Goal: Transaction & Acquisition: Purchase product/service

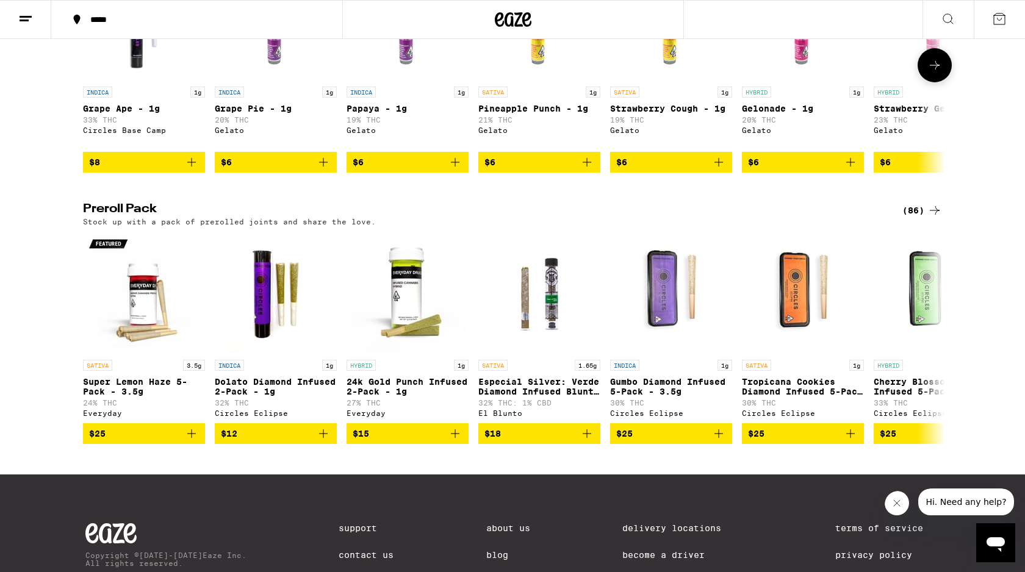
scroll to position [819, 0]
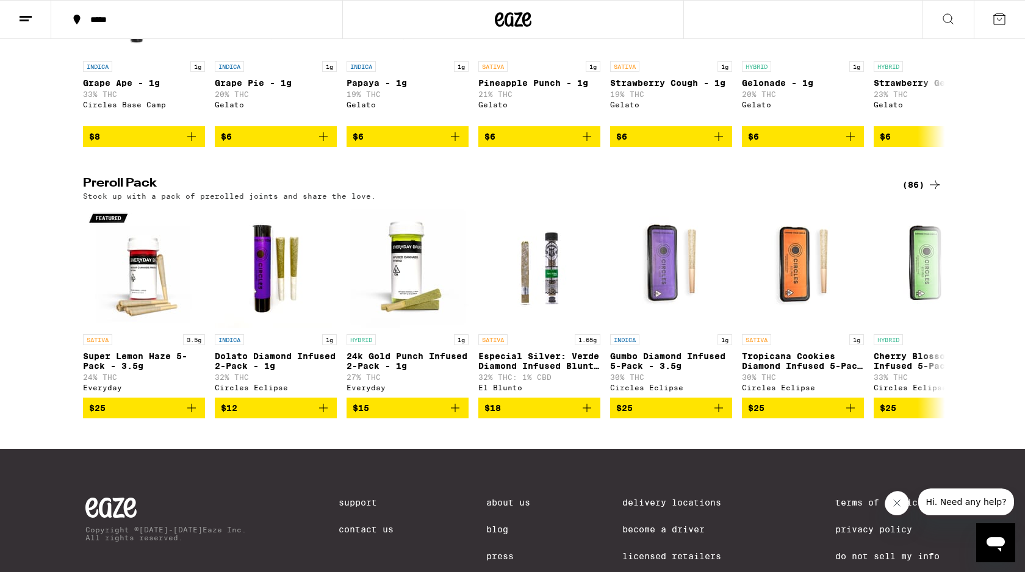
click at [944, 200] on div "Preroll Pack (86) Stock up with a pack of prerolled joints and share the love." at bounding box center [512, 189] width 879 height 23
click at [921, 192] on div "(86)" at bounding box center [922, 185] width 40 height 15
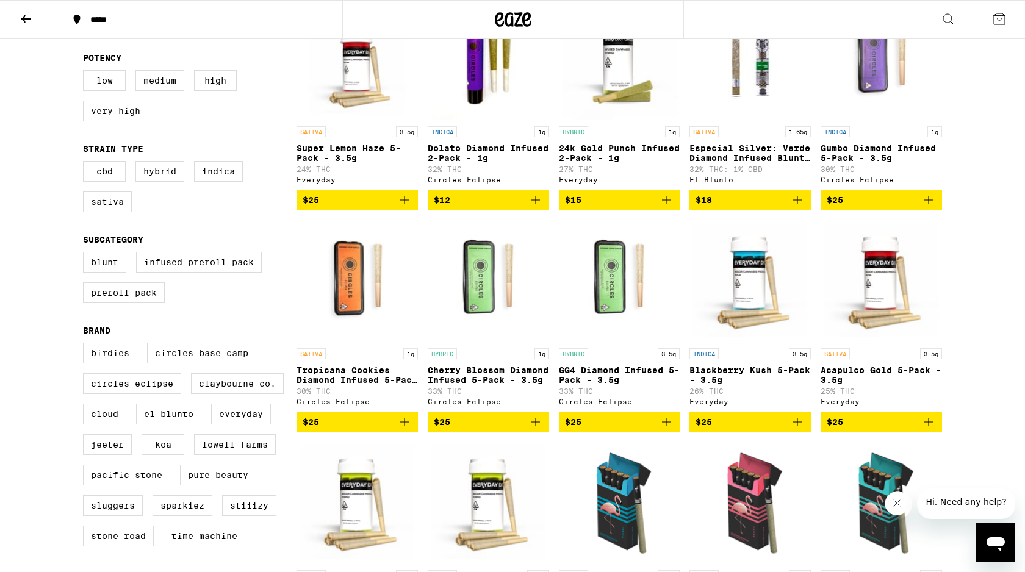
scroll to position [181, 0]
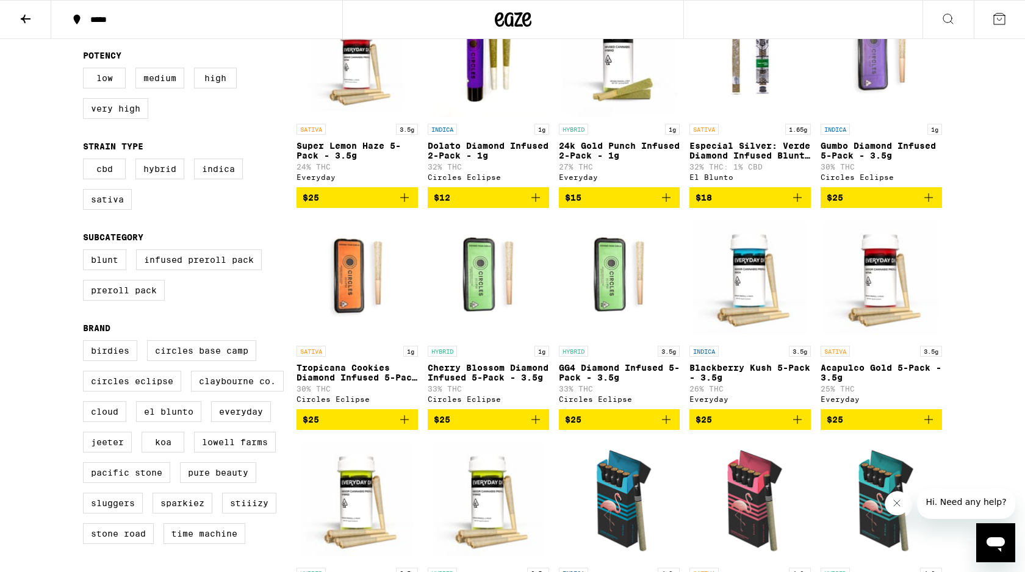
click at [929, 424] on icon "Add to bag" at bounding box center [928, 419] width 9 height 9
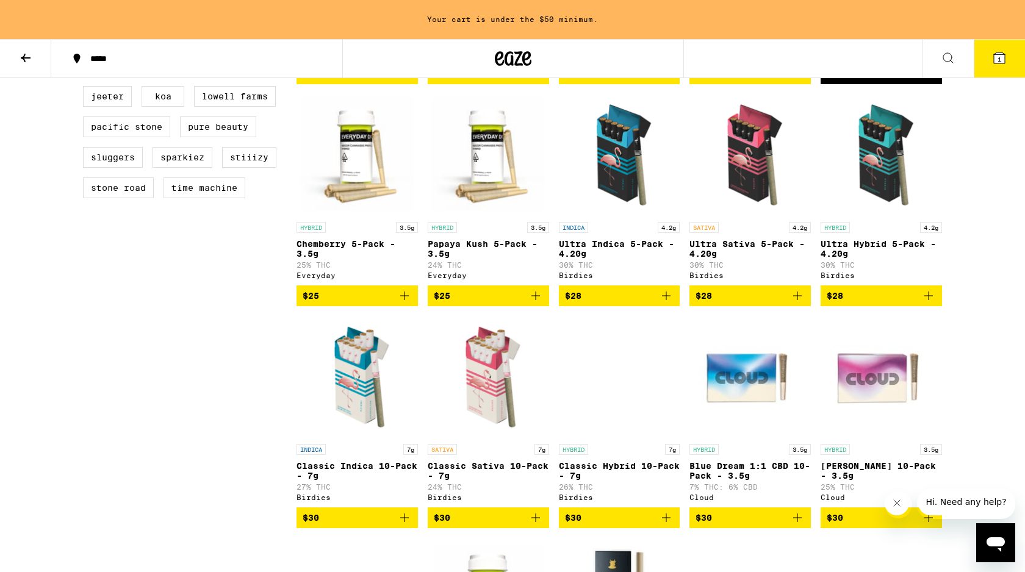
scroll to position [566, 0]
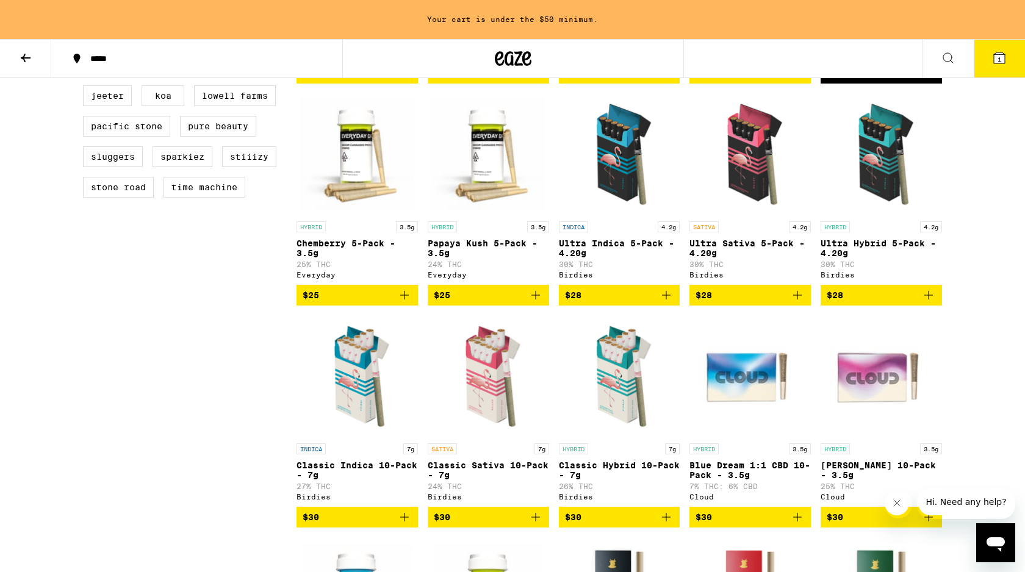
click at [798, 300] on icon "Add to bag" at bounding box center [797, 295] width 9 height 9
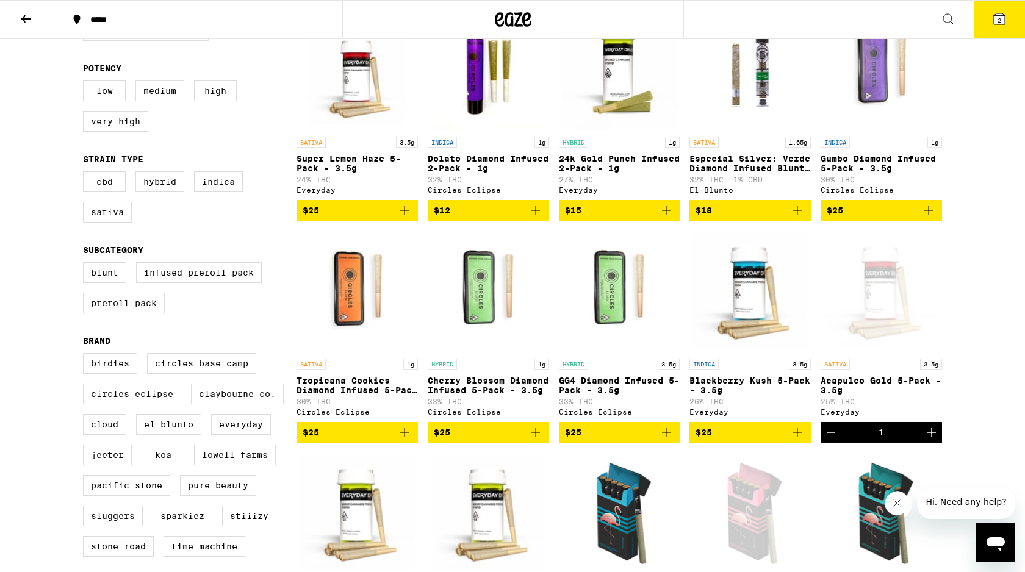
scroll to position [0, 0]
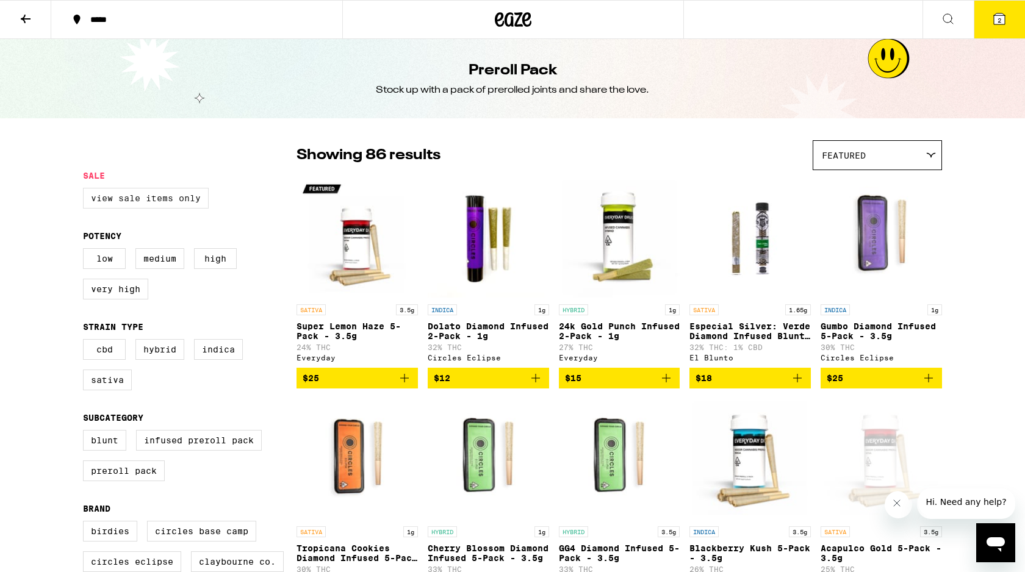
click at [126, 201] on label "View Sale Items Only" at bounding box center [146, 198] width 126 height 21
click at [86, 190] on input "View Sale Items Only" at bounding box center [85, 190] width 1 height 1
checkbox input "true"
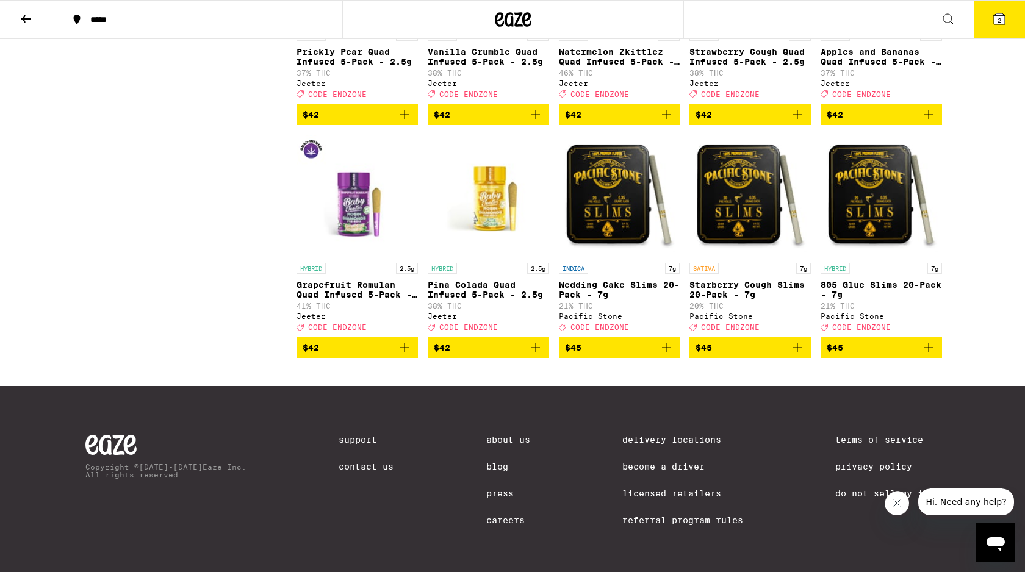
scroll to position [748, 0]
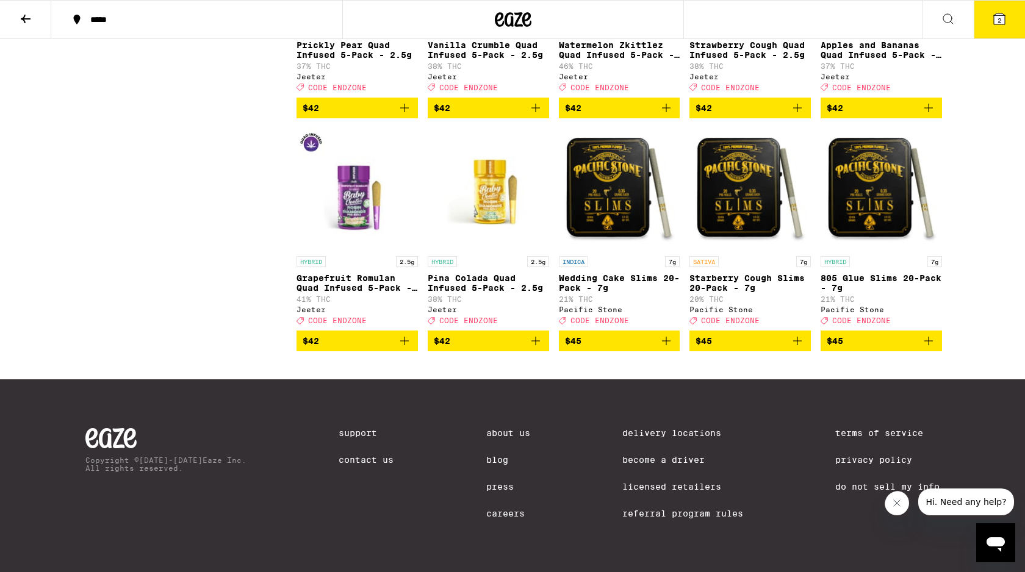
click at [1002, 11] on button "2" at bounding box center [999, 20] width 51 height 38
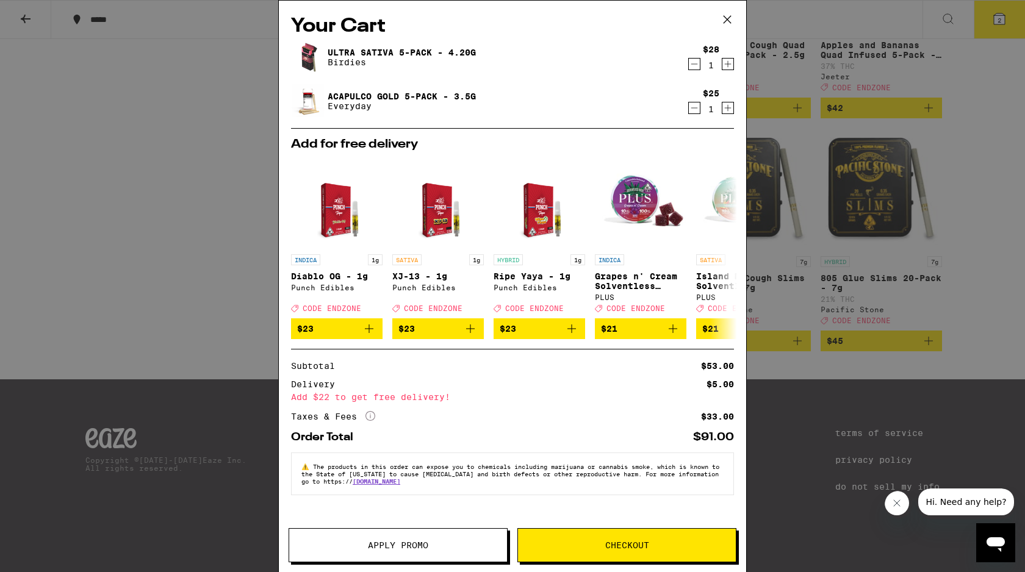
click at [733, 18] on icon at bounding box center [727, 19] width 18 height 18
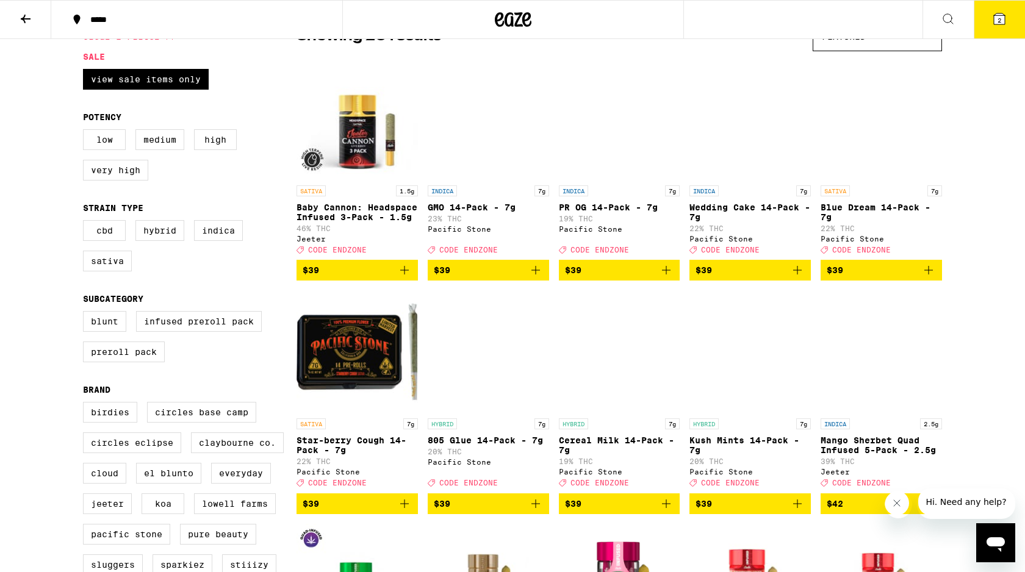
scroll to position [114, 0]
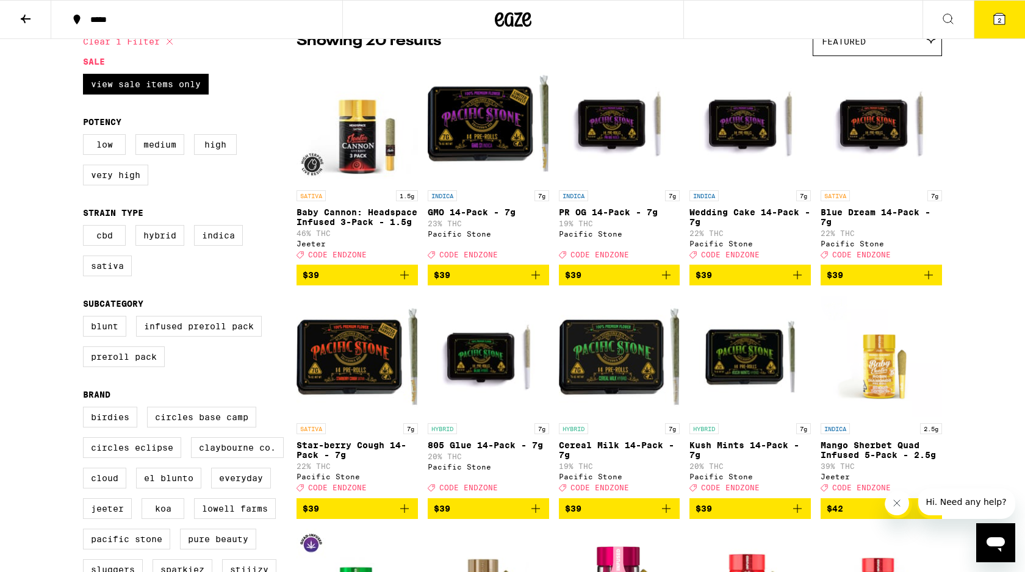
click at [926, 279] on icon "Add to bag" at bounding box center [928, 275] width 9 height 9
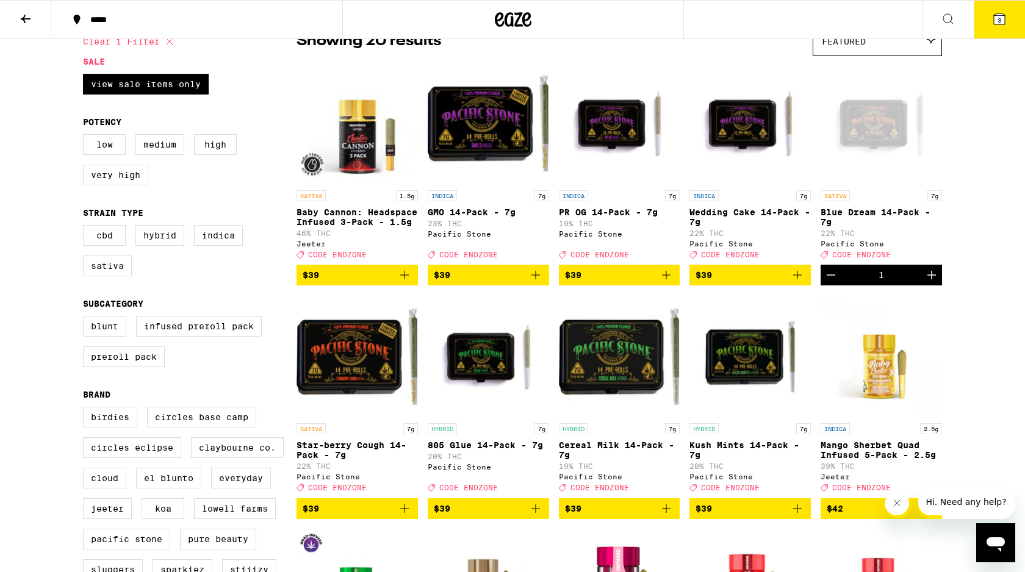
click at [997, 23] on icon at bounding box center [999, 18] width 11 height 11
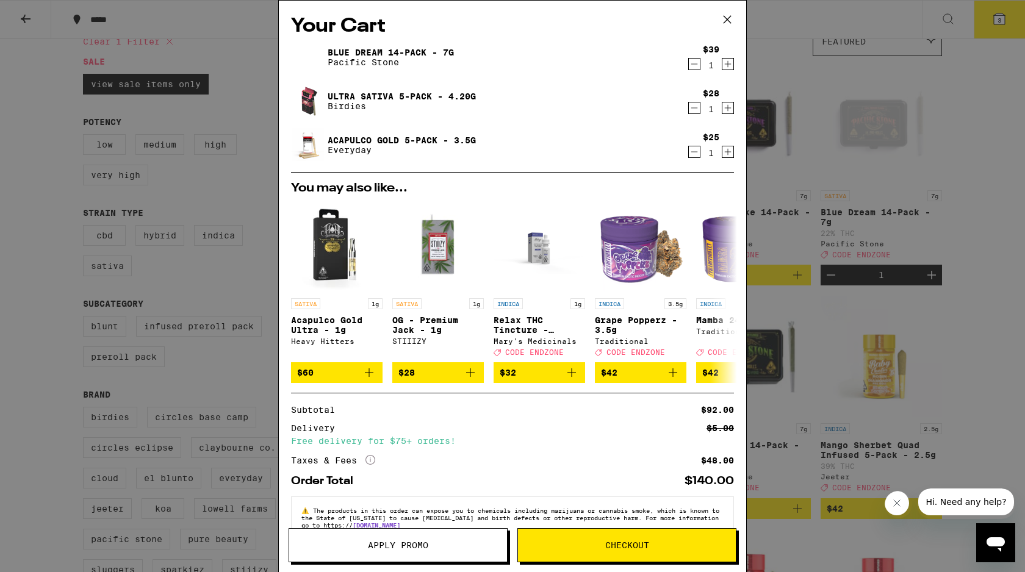
click at [696, 112] on icon "Decrement" at bounding box center [694, 108] width 11 height 15
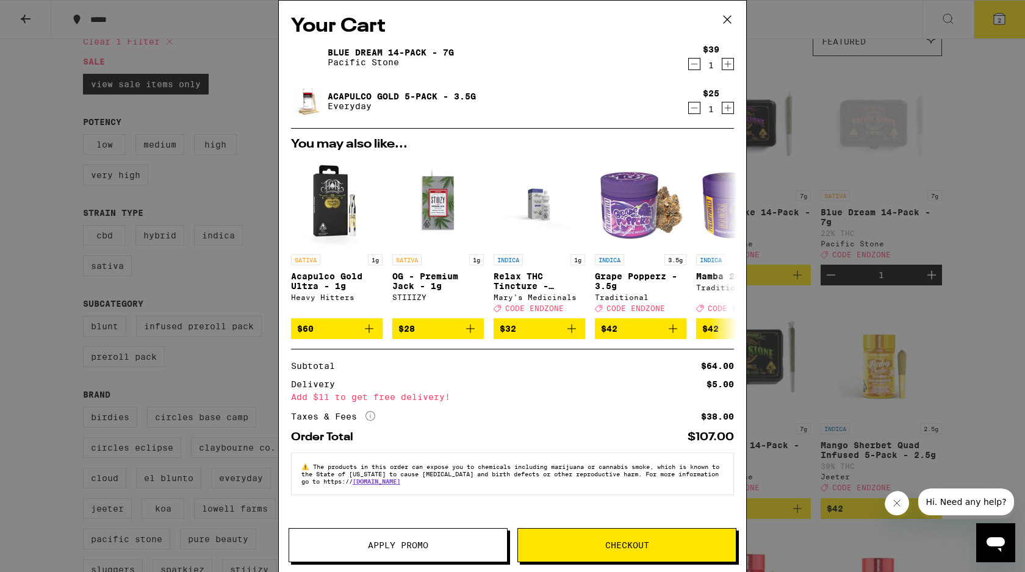
click at [253, 359] on div "Your Cart Blue Dream 14-Pack - 7g Pacific Stone $39 1 Acapulco Gold 5-Pack - 3.…" at bounding box center [512, 286] width 1025 height 572
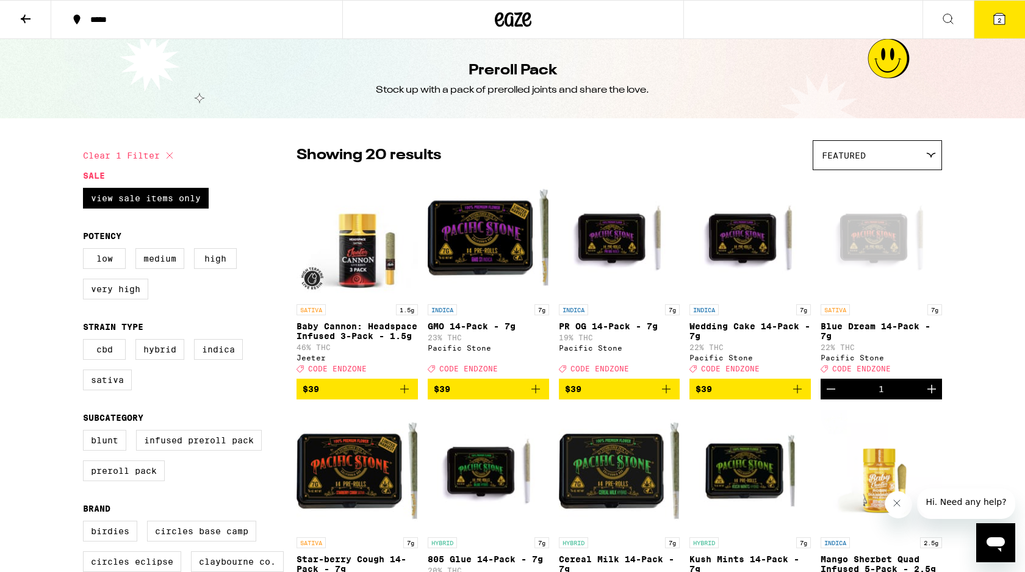
click at [24, 20] on icon at bounding box center [26, 19] width 10 height 9
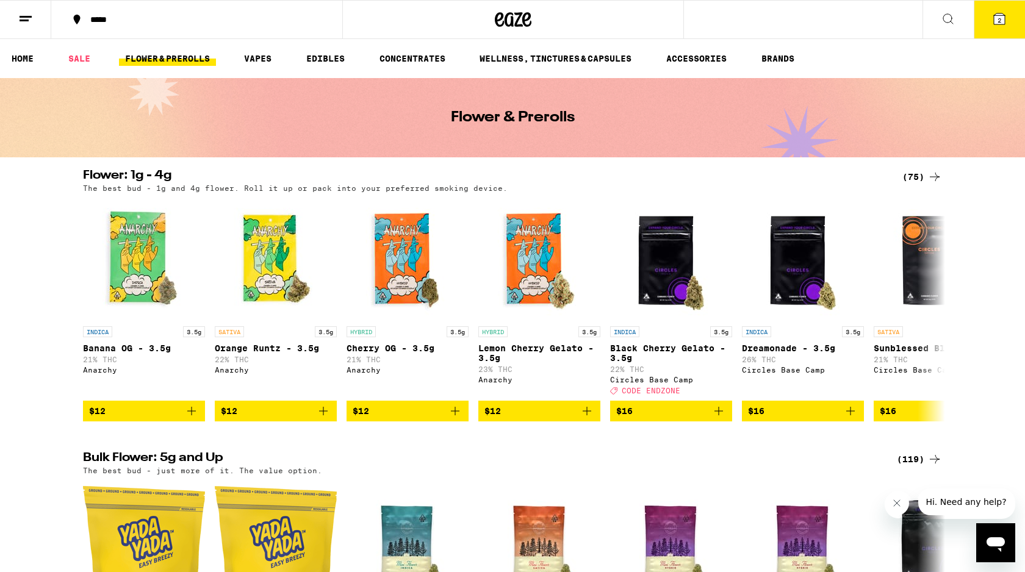
click at [107, 56] on li "SALE" at bounding box center [84, 58] width 45 height 15
click at [84, 56] on link "SALE" at bounding box center [79, 58] width 34 height 15
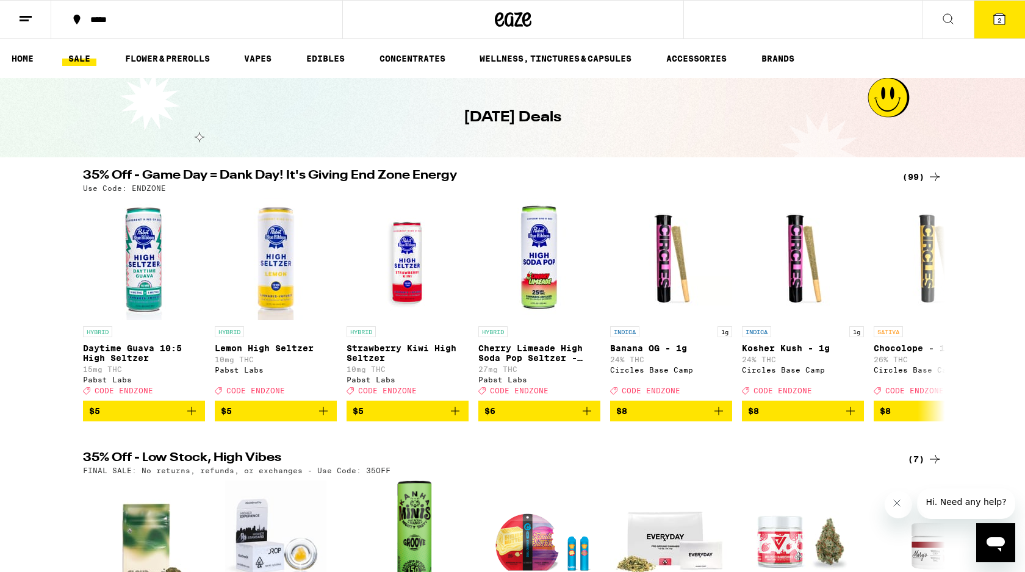
click at [950, 31] on button at bounding box center [947, 20] width 51 height 38
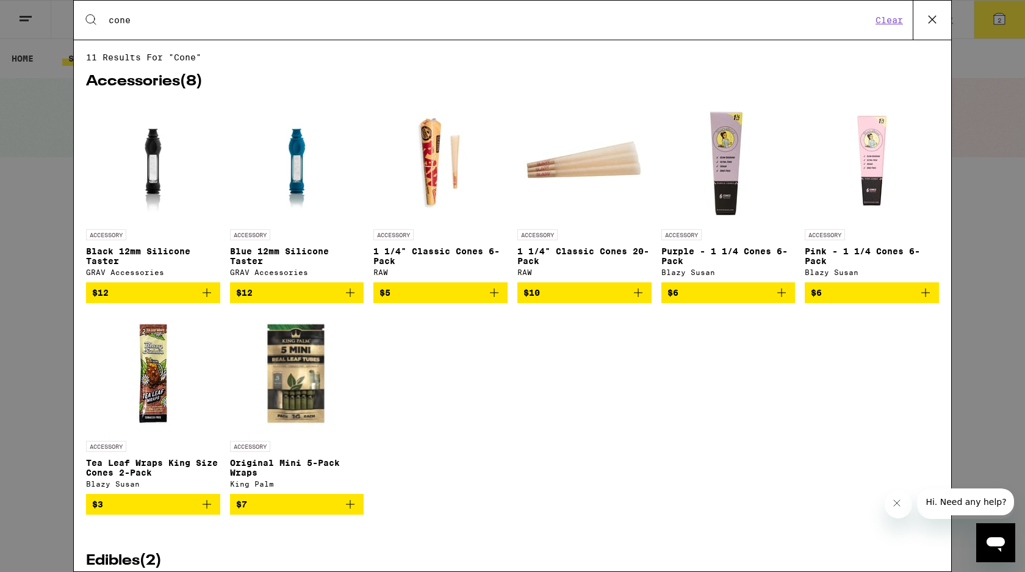
type input "cone"
click at [635, 297] on icon "Add to bag" at bounding box center [638, 293] width 9 height 9
click at [940, 15] on icon at bounding box center [932, 19] width 18 height 18
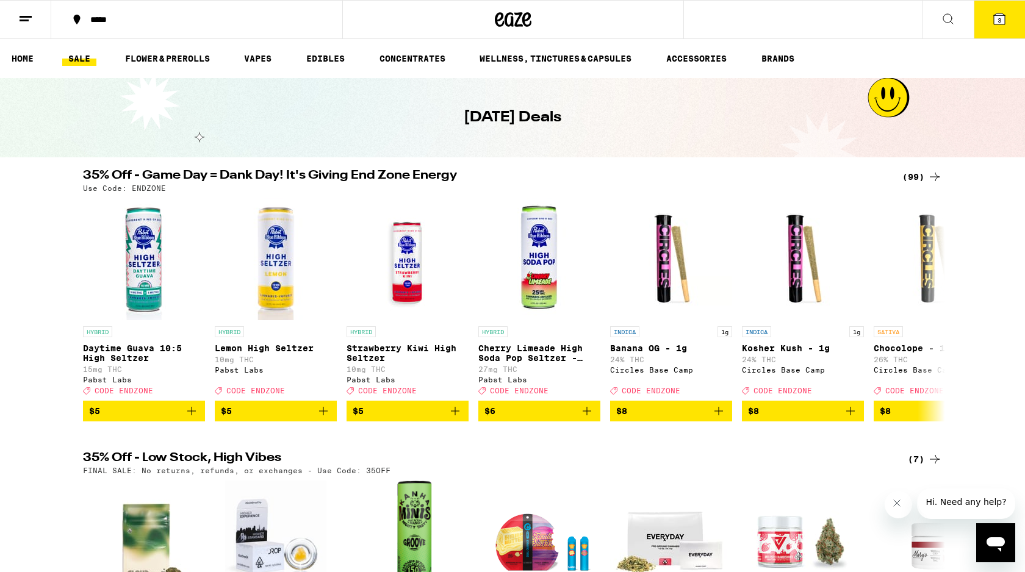
click at [1004, 26] on icon at bounding box center [999, 19] width 15 height 15
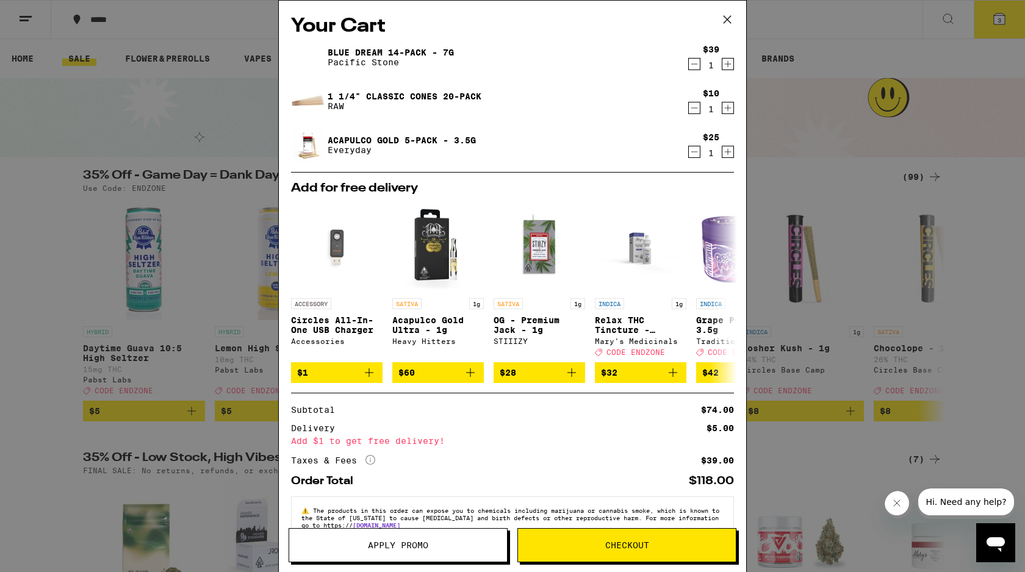
click at [858, 168] on div "Your Cart Blue Dream 14-Pack - 7g Pacific Stone $39 1 1 1/4" Classic Cones 20-P…" at bounding box center [512, 286] width 1025 height 572
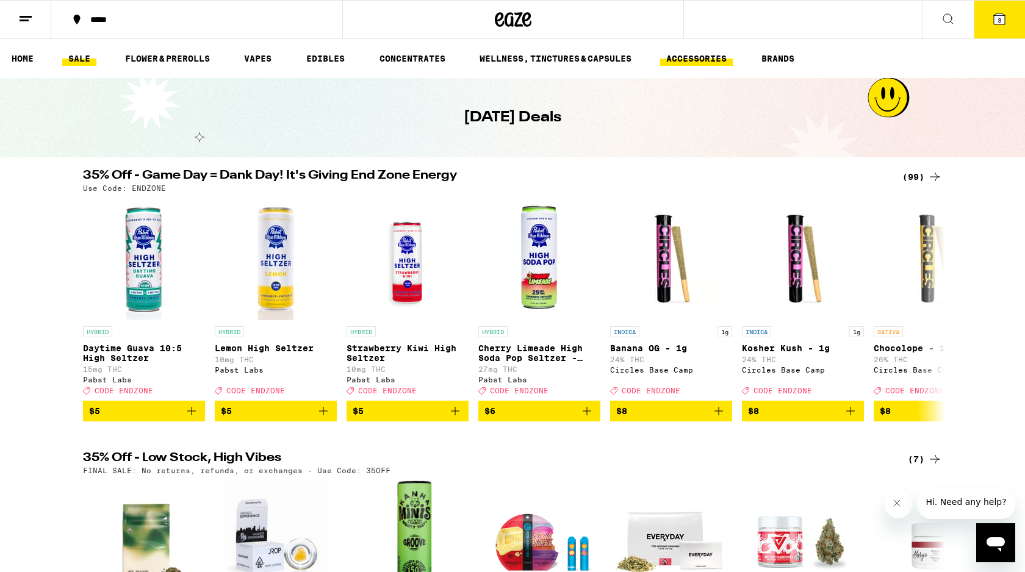
click at [691, 52] on link "ACCESSORIES" at bounding box center [696, 58] width 73 height 15
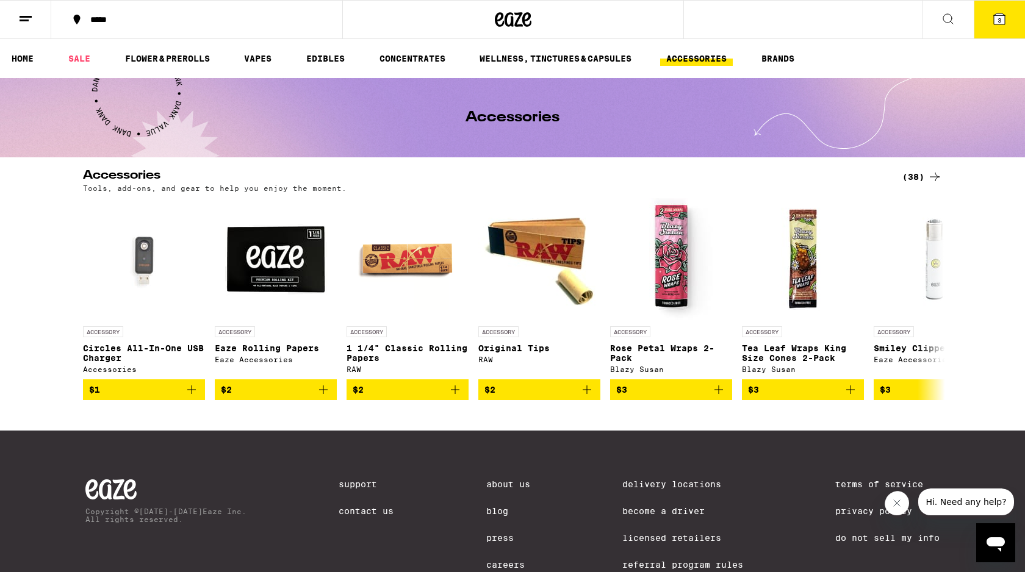
scroll to position [65, 0]
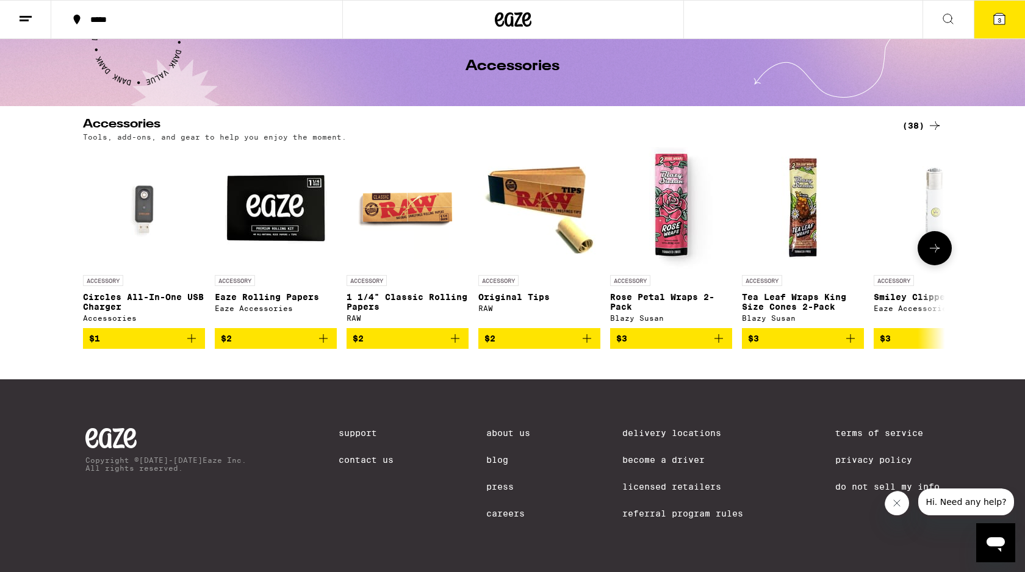
click at [936, 244] on icon at bounding box center [935, 248] width 10 height 9
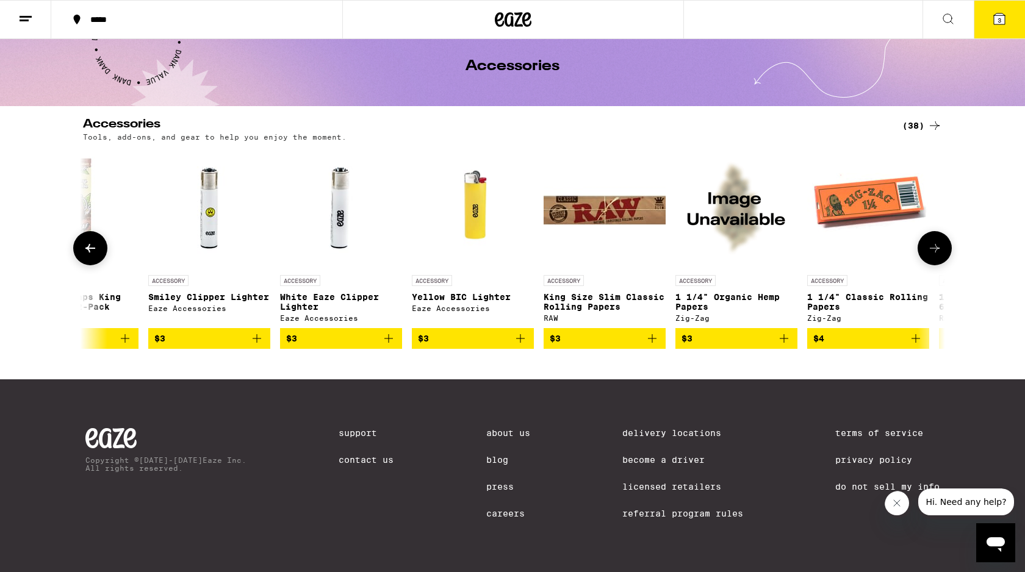
scroll to position [0, 726]
click at [936, 244] on icon at bounding box center [935, 248] width 10 height 9
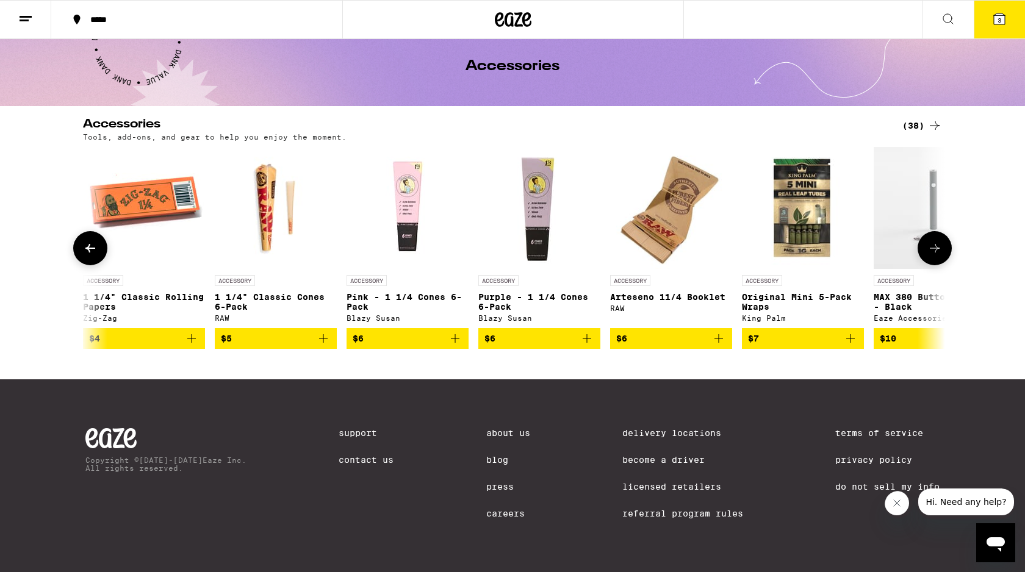
scroll to position [0, 1452]
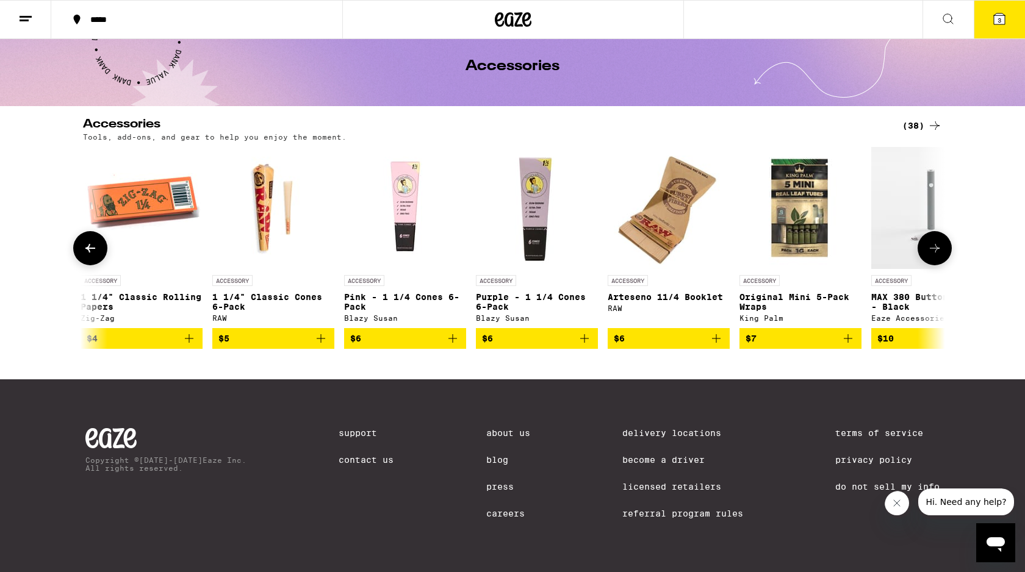
click at [585, 334] on icon "Add to bag" at bounding box center [584, 338] width 9 height 9
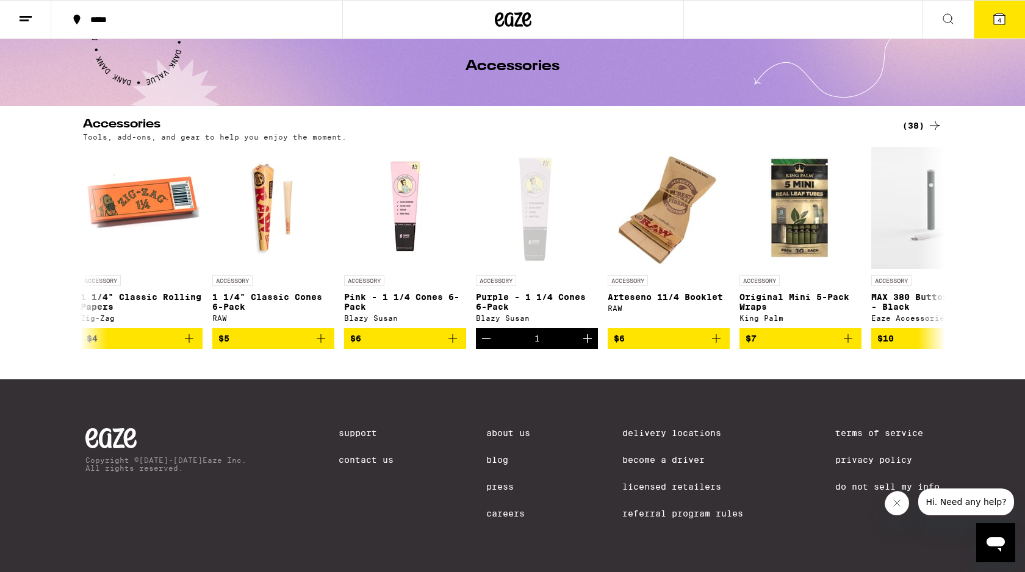
click at [997, 21] on icon at bounding box center [999, 18] width 11 height 11
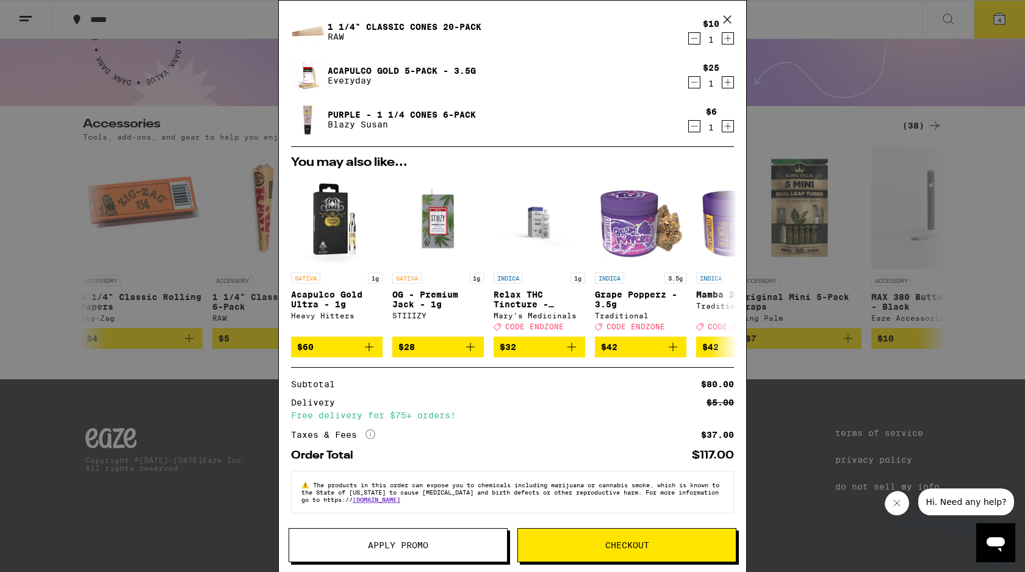
scroll to position [81, 0]
click at [369, 431] on icon "More Info" at bounding box center [370, 435] width 10 height 10
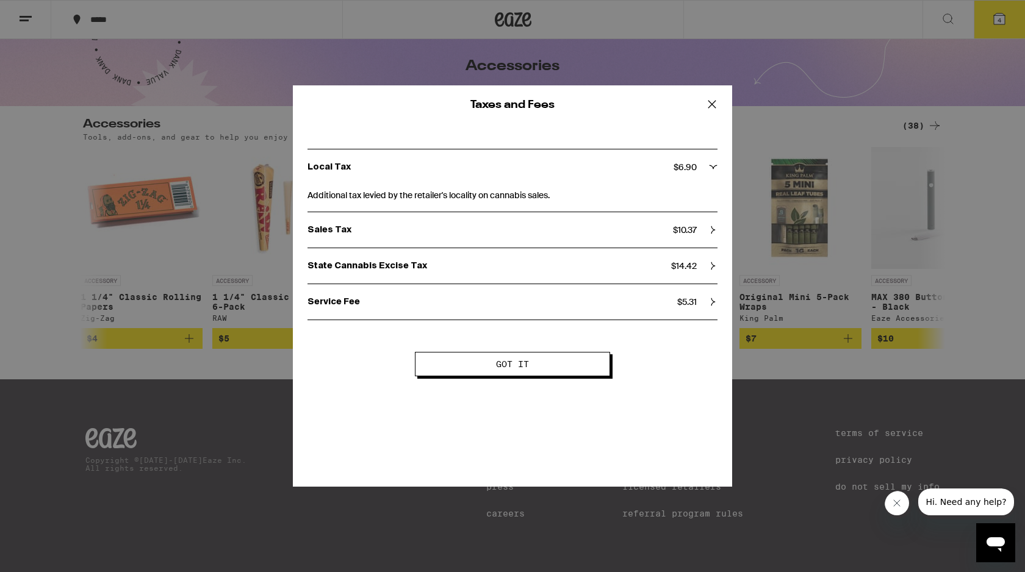
click at [537, 232] on p "Sales Tax" at bounding box center [489, 230] width 365 height 11
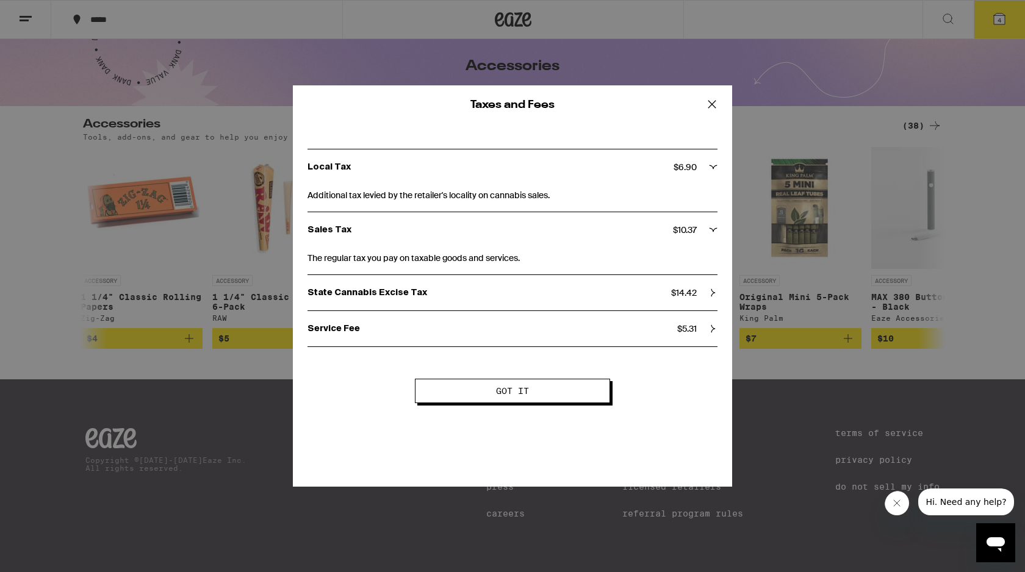
click at [542, 287] on div "State Cannabis Excise Tax $ 14.42" at bounding box center [512, 292] width 410 height 35
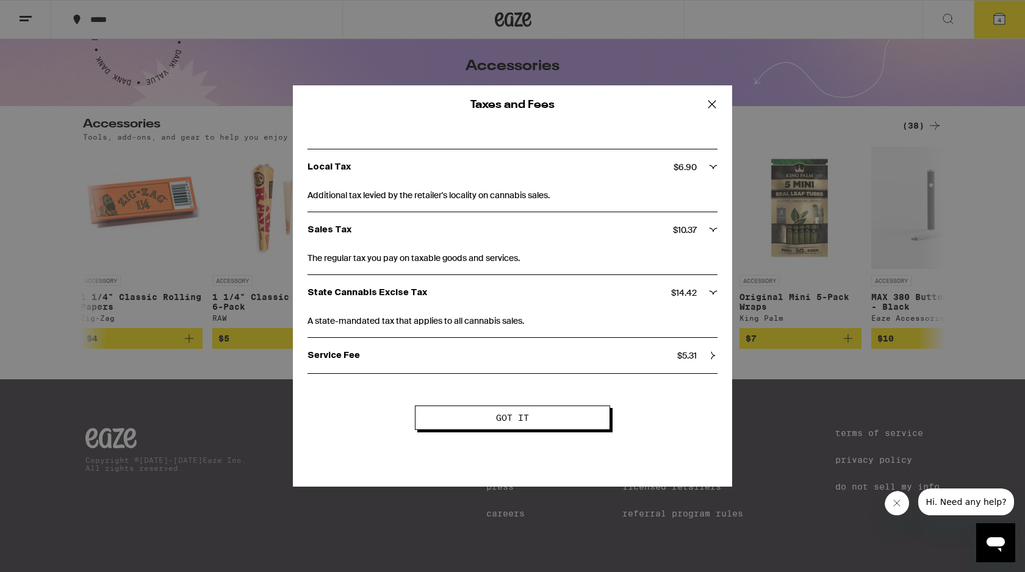
click at [544, 356] on p "Service Fee" at bounding box center [492, 355] width 370 height 11
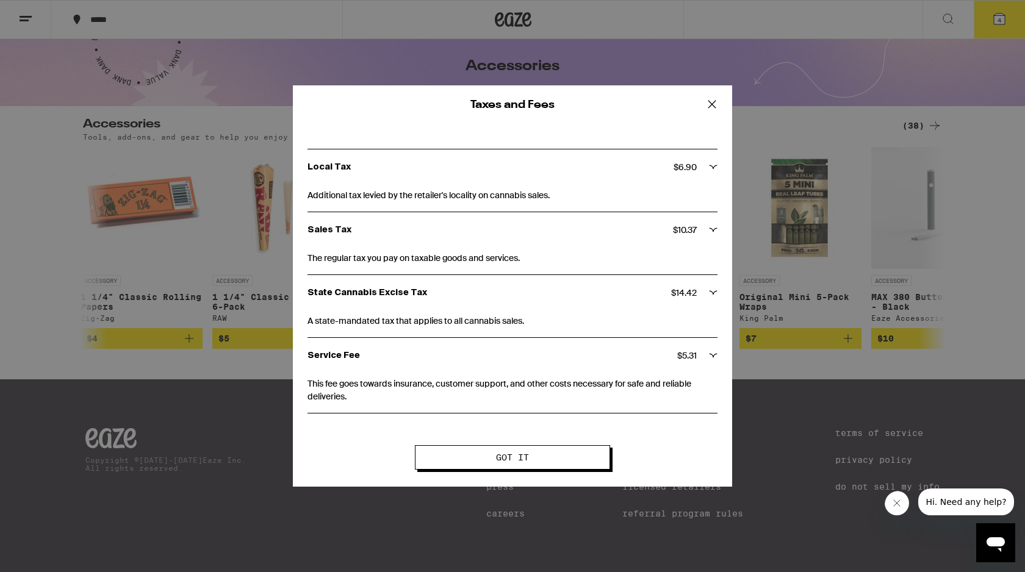
click at [506, 465] on button "Got it" at bounding box center [512, 457] width 195 height 24
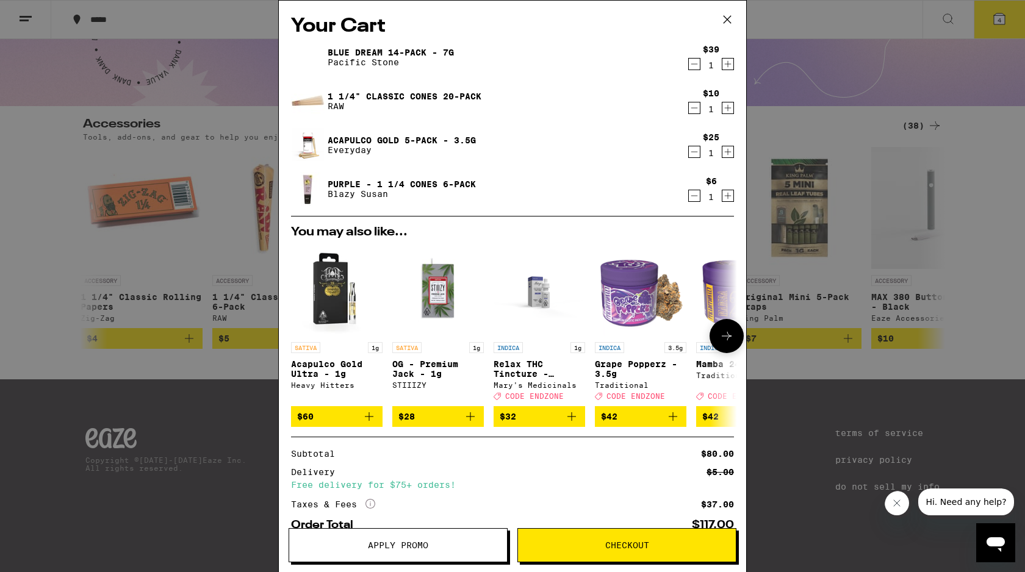
scroll to position [0, 1452]
click at [577, 544] on span "Checkout" at bounding box center [627, 545] width 218 height 9
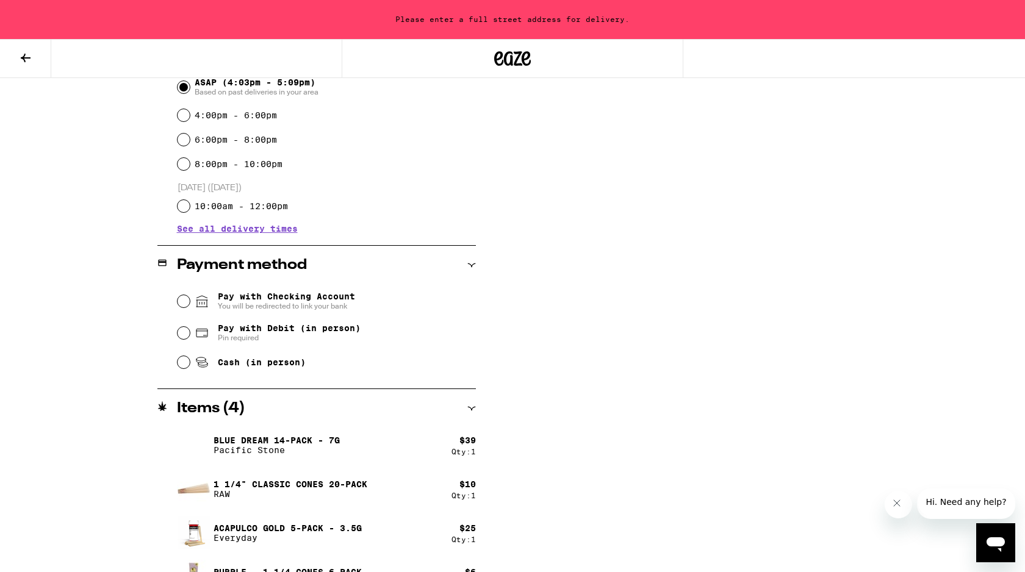
scroll to position [392, 0]
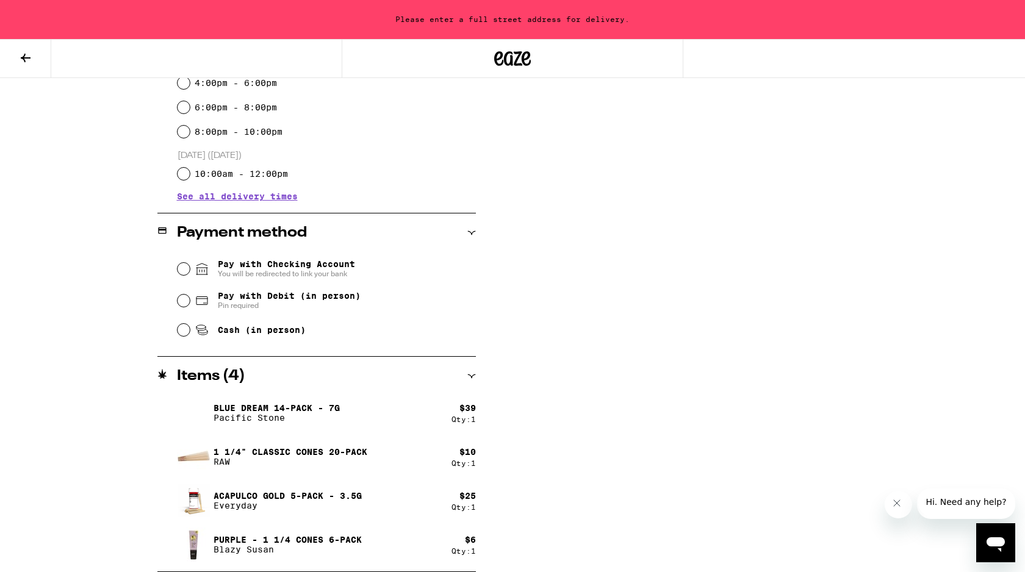
click at [285, 277] on span "You will be redirected to link your bank" at bounding box center [286, 274] width 137 height 10
click at [190, 275] on input "Pay with Checking Account You will be redirected to link your bank" at bounding box center [184, 269] width 12 height 12
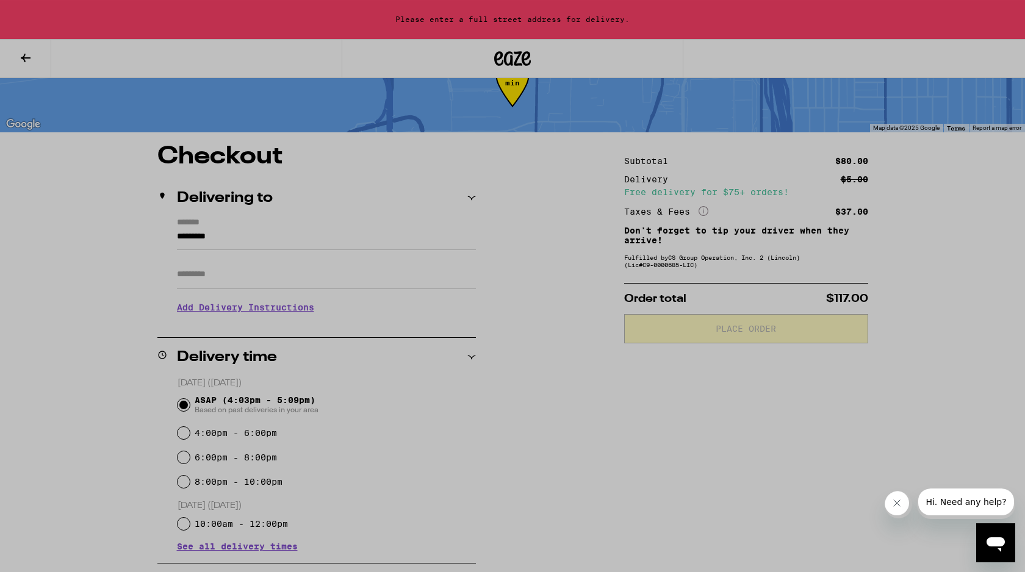
scroll to position [0, 0]
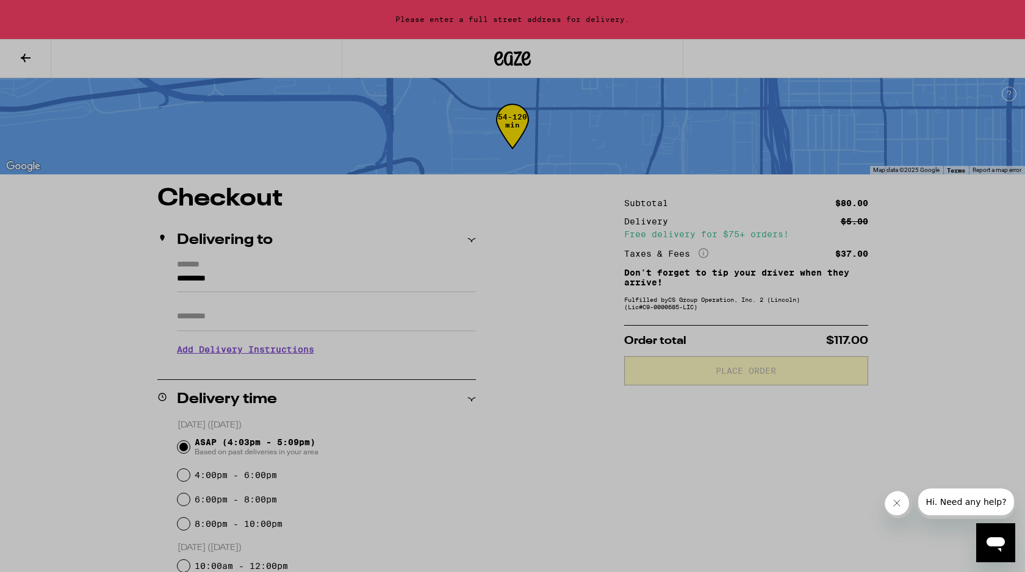
click at [356, 226] on div at bounding box center [512, 286] width 1025 height 572
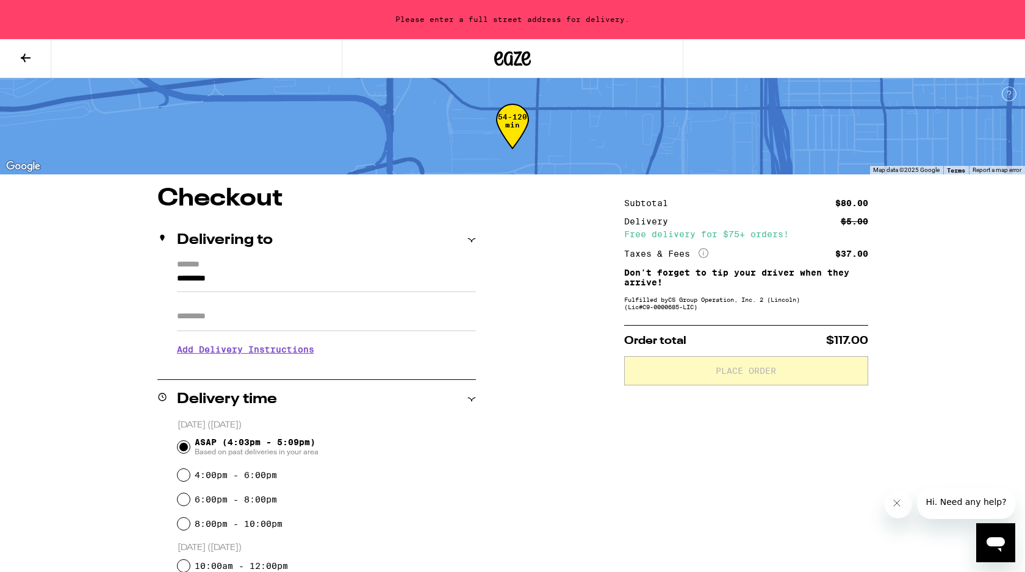
click at [16, 65] on button at bounding box center [25, 59] width 51 height 38
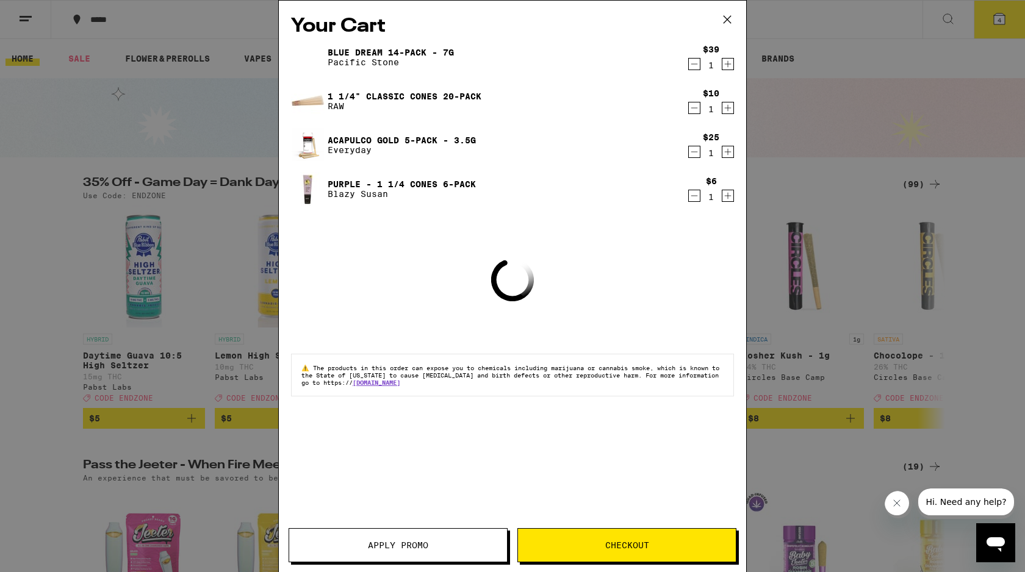
click at [451, 540] on button "Apply Promo" at bounding box center [398, 545] width 219 height 34
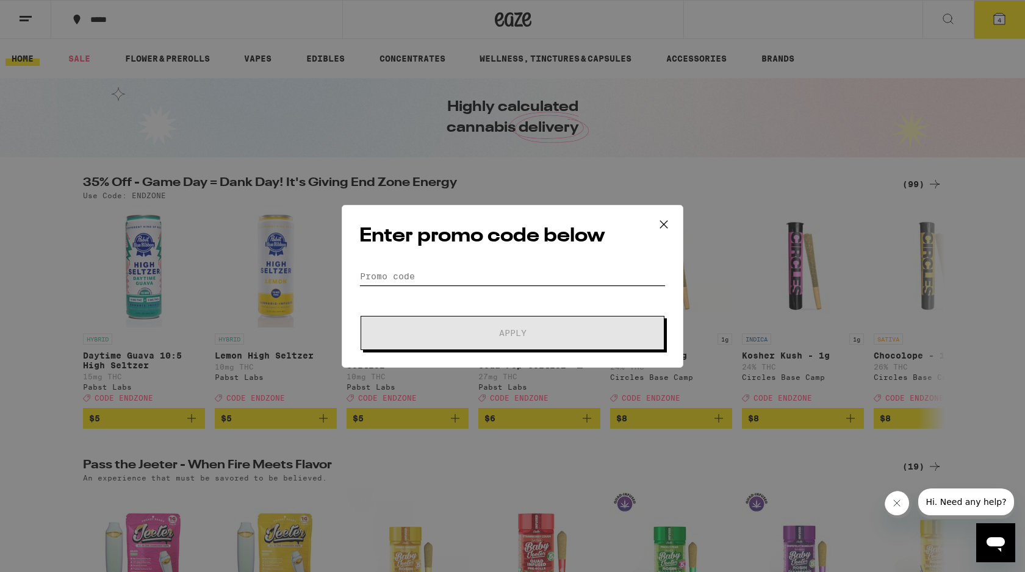
click at [393, 285] on input "Promo Code" at bounding box center [512, 276] width 306 height 18
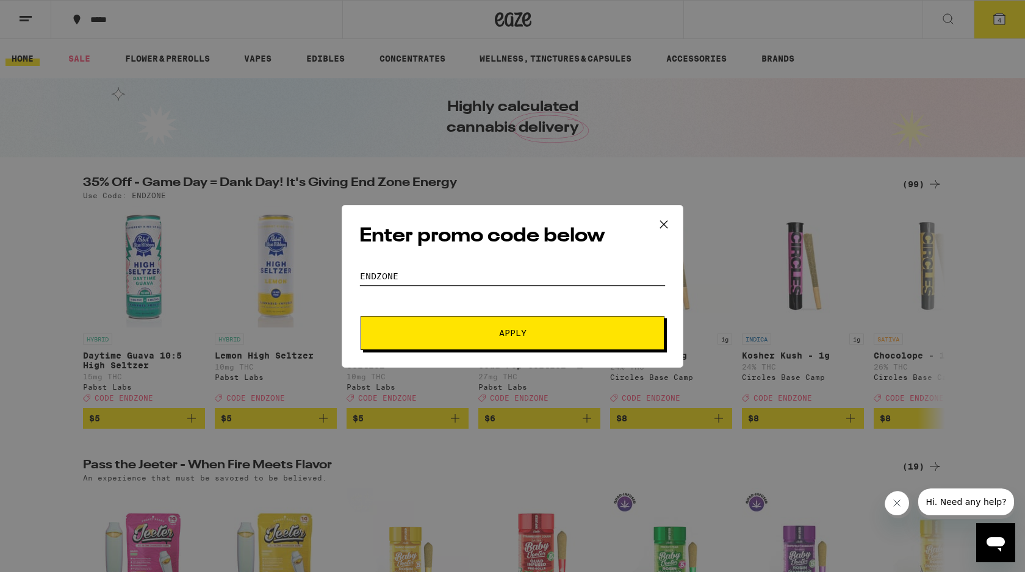
type input "ENDZONE"
click at [418, 345] on button "Apply" at bounding box center [513, 333] width 304 height 34
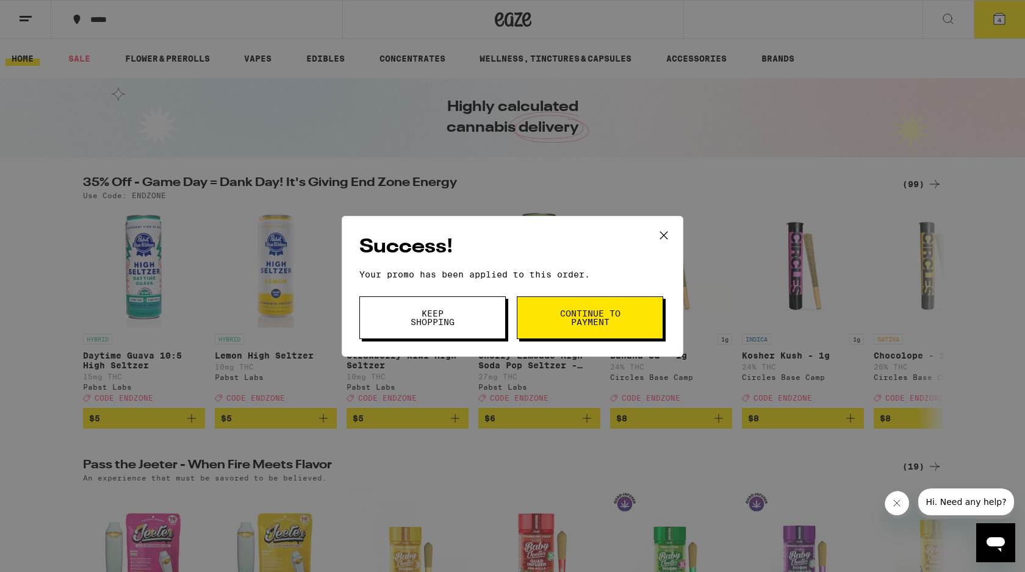
click at [547, 332] on button "Continue to payment" at bounding box center [590, 318] width 146 height 43
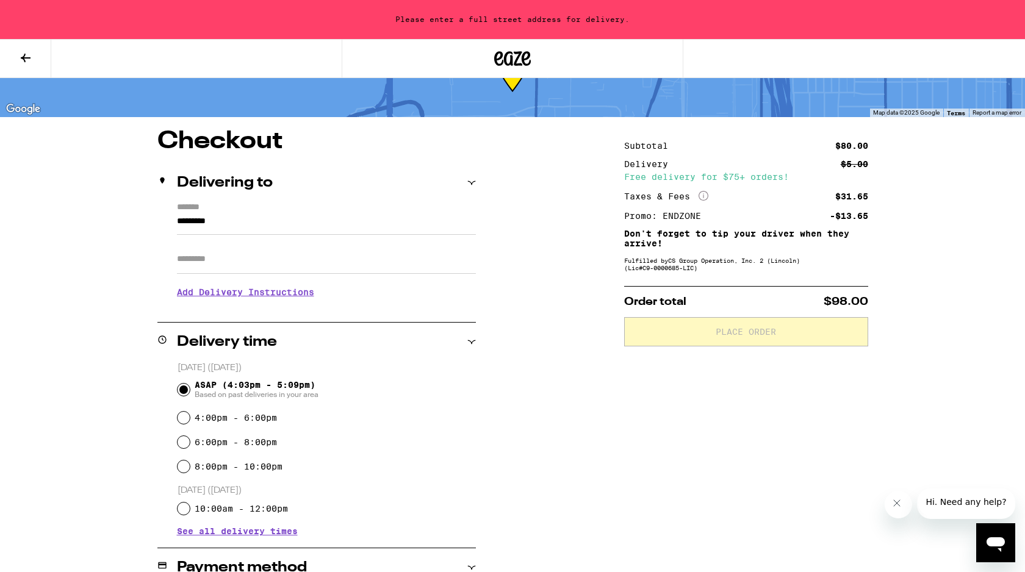
scroll to position [54, 0]
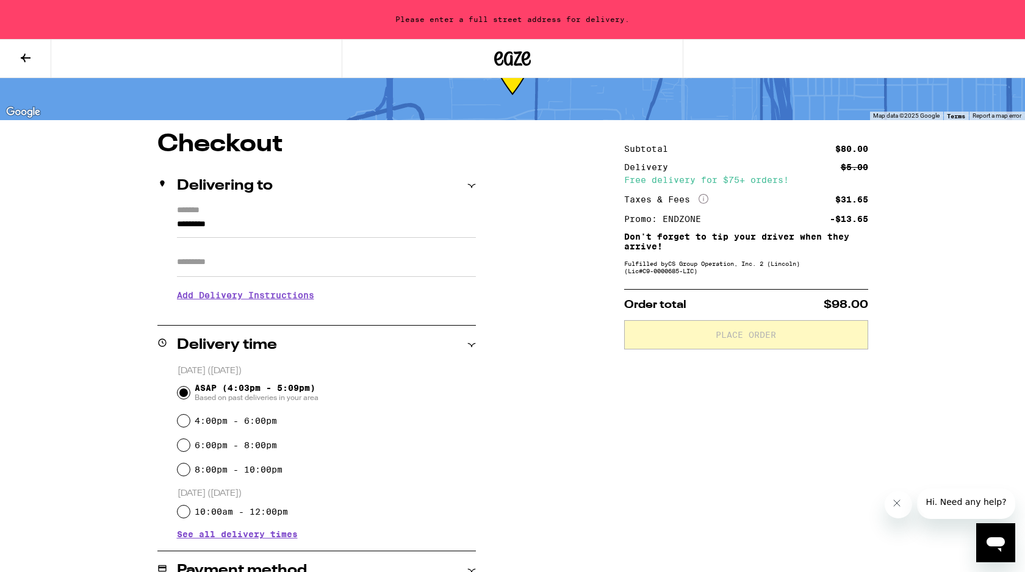
click at [325, 226] on input "*********" at bounding box center [326, 227] width 299 height 21
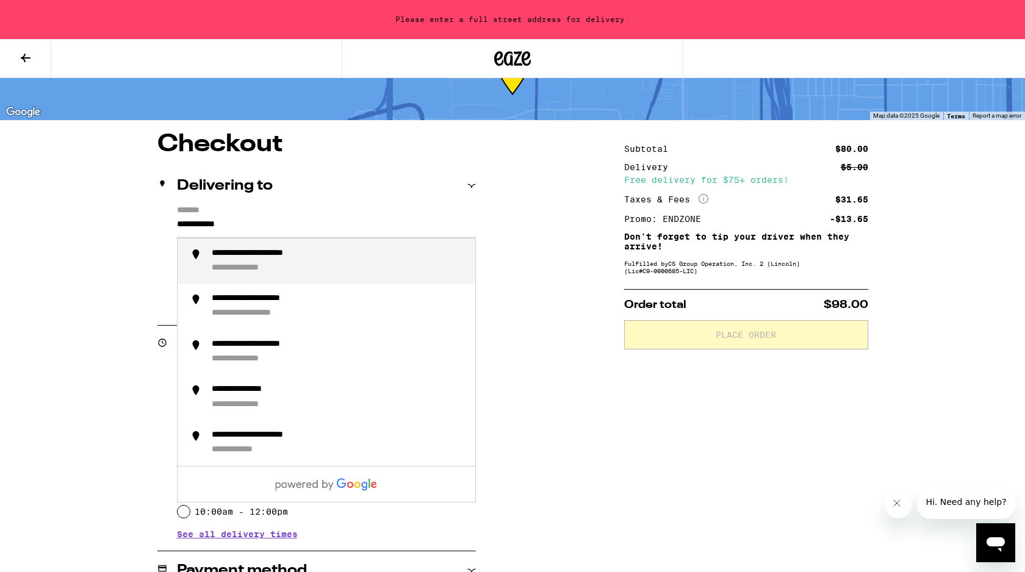
click at [298, 267] on div "**********" at bounding box center [339, 261] width 254 height 26
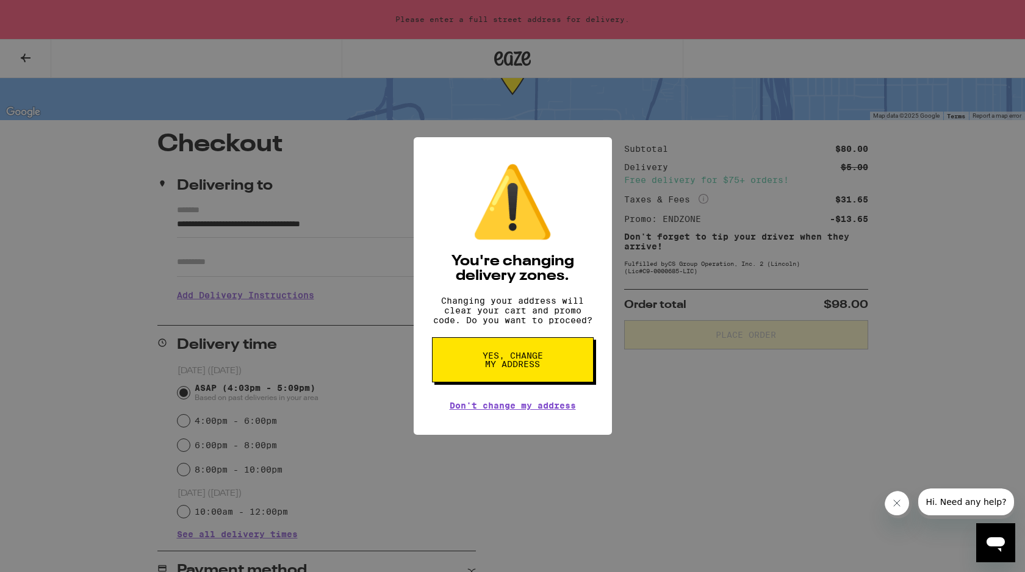
click at [491, 367] on span "Yes, change my address" at bounding box center [512, 359] width 63 height 17
type input "**********"
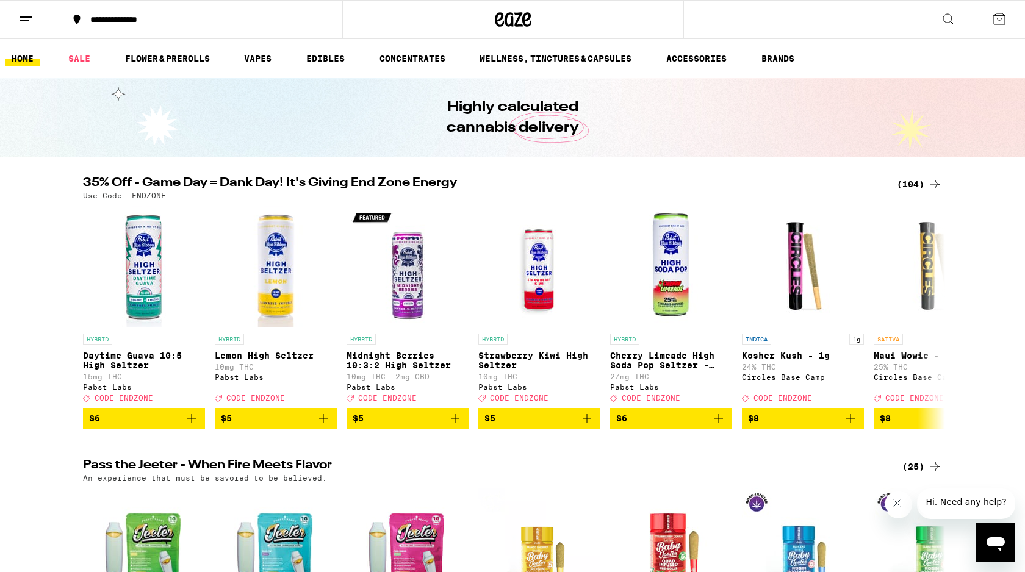
click at [994, 22] on icon at bounding box center [999, 19] width 15 height 15
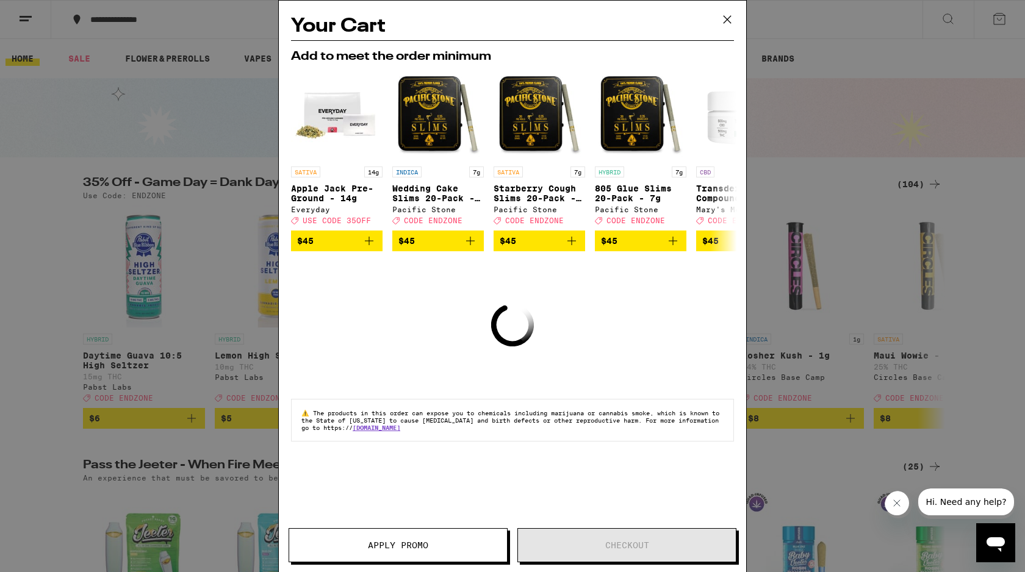
click at [733, 18] on icon at bounding box center [727, 19] width 18 height 18
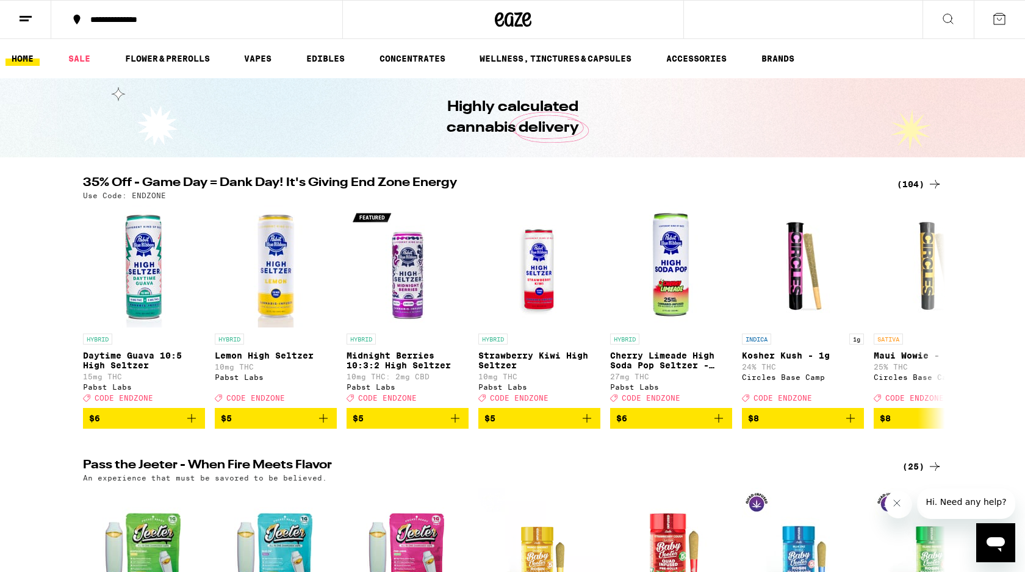
click at [937, 27] on button at bounding box center [947, 20] width 51 height 38
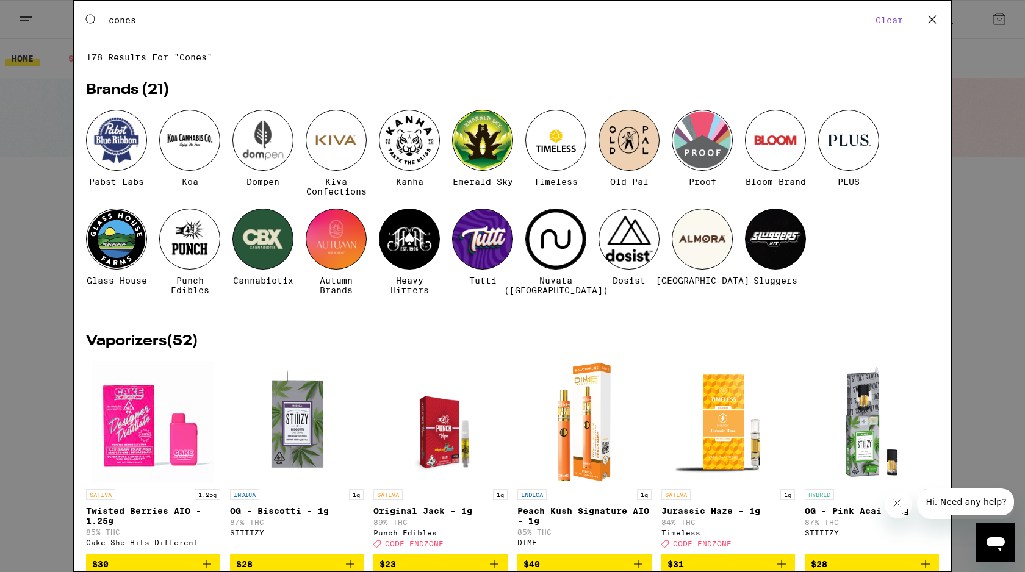
click at [293, 26] on input "cones" at bounding box center [490, 20] width 764 height 11
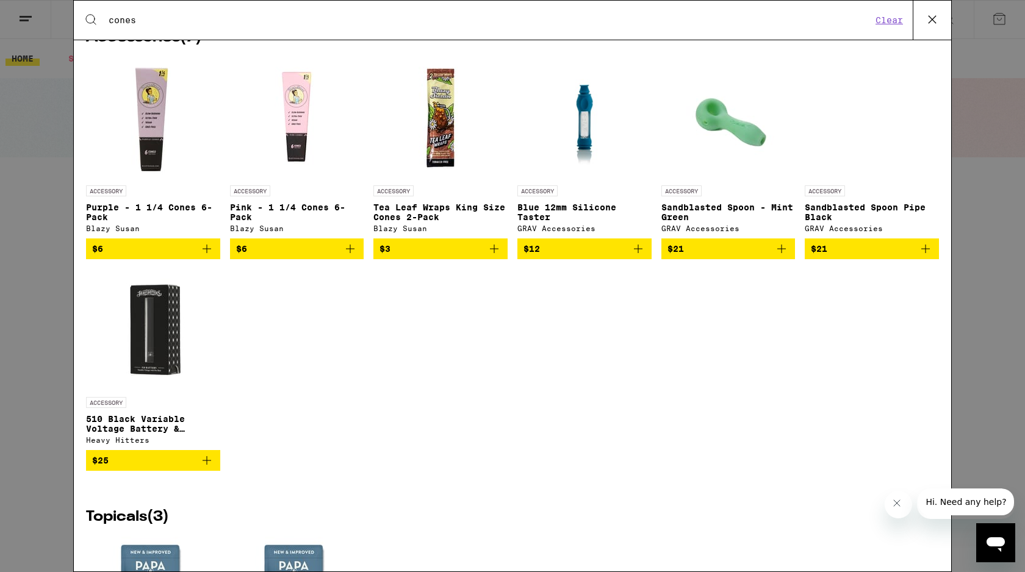
scroll to position [2986, 0]
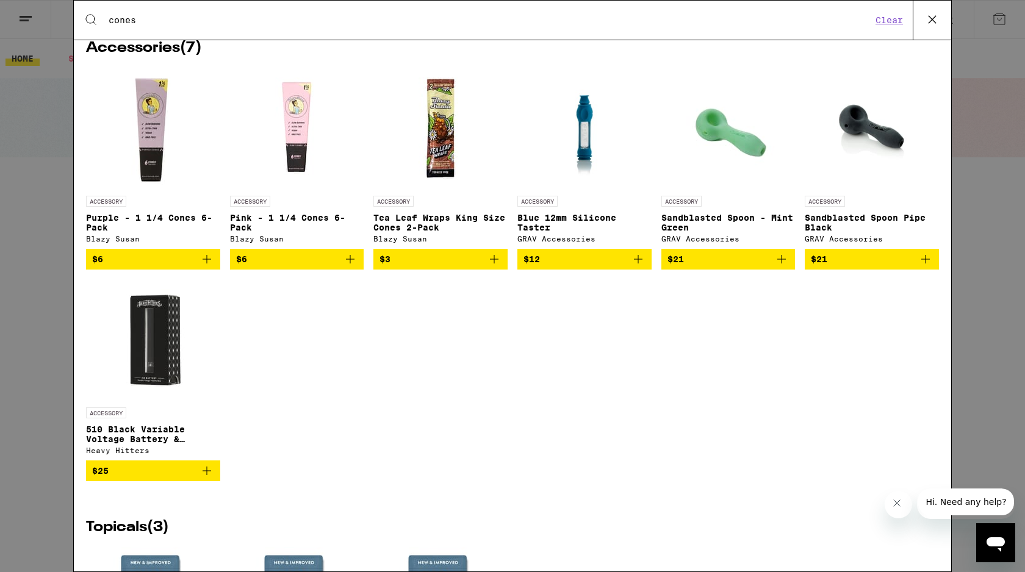
click at [353, 267] on icon "Add to bag" at bounding box center [350, 259] width 15 height 15
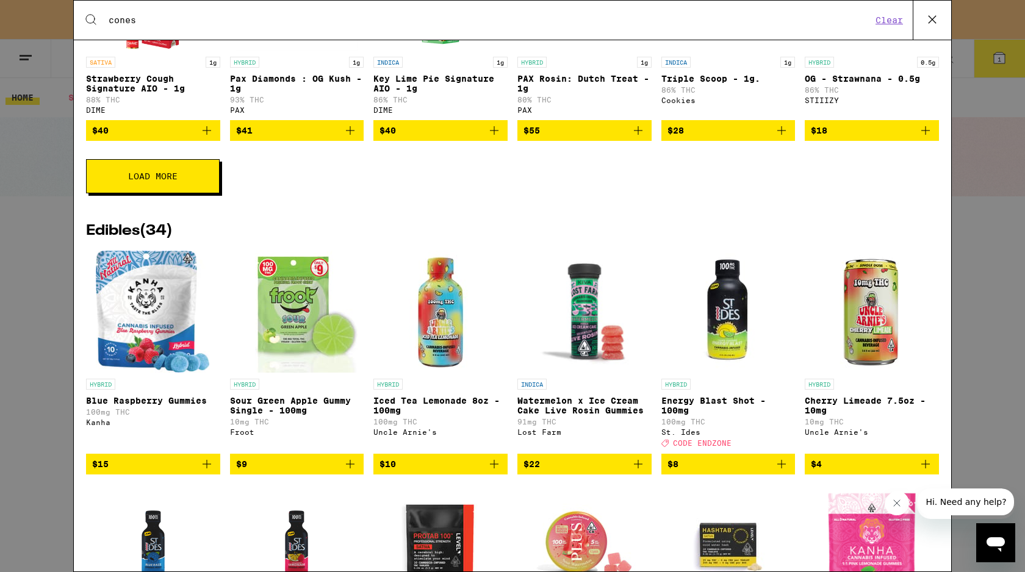
scroll to position [0, 0]
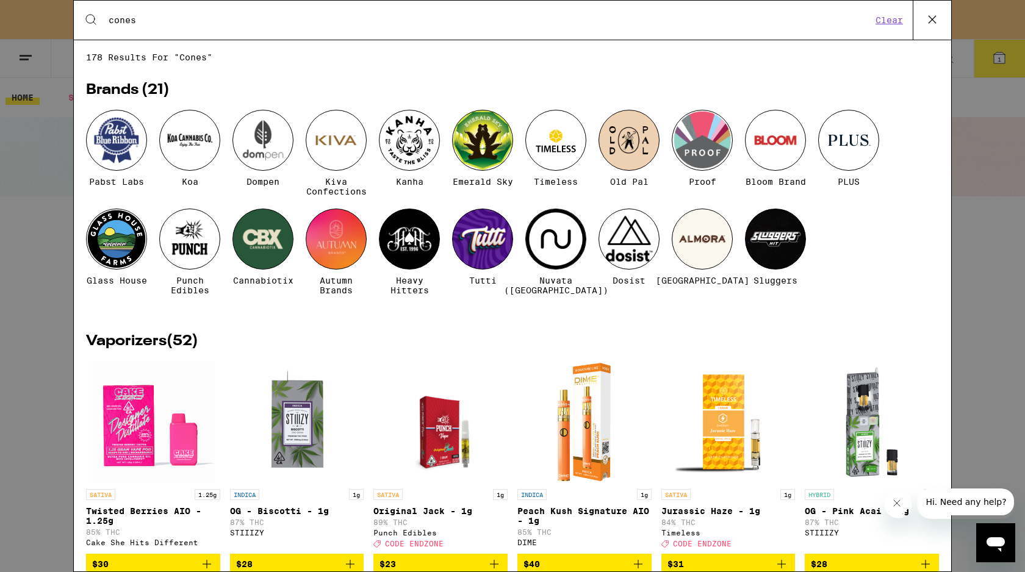
click at [297, 27] on div "Search for Products cones Clear" at bounding box center [512, 20] width 877 height 39
click at [281, 19] on input "cones" at bounding box center [490, 20] width 764 height 11
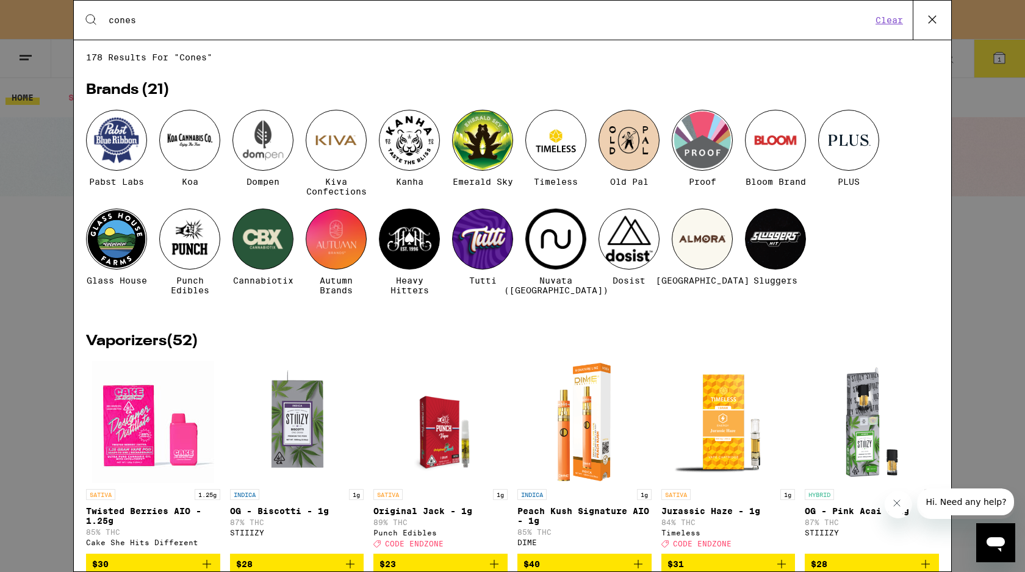
type input "t"
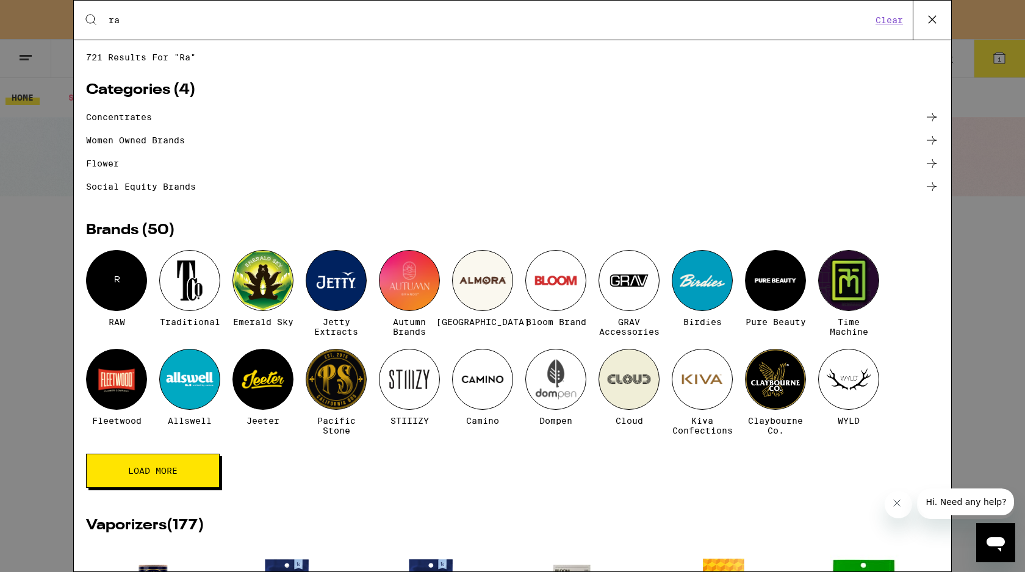
type input "r"
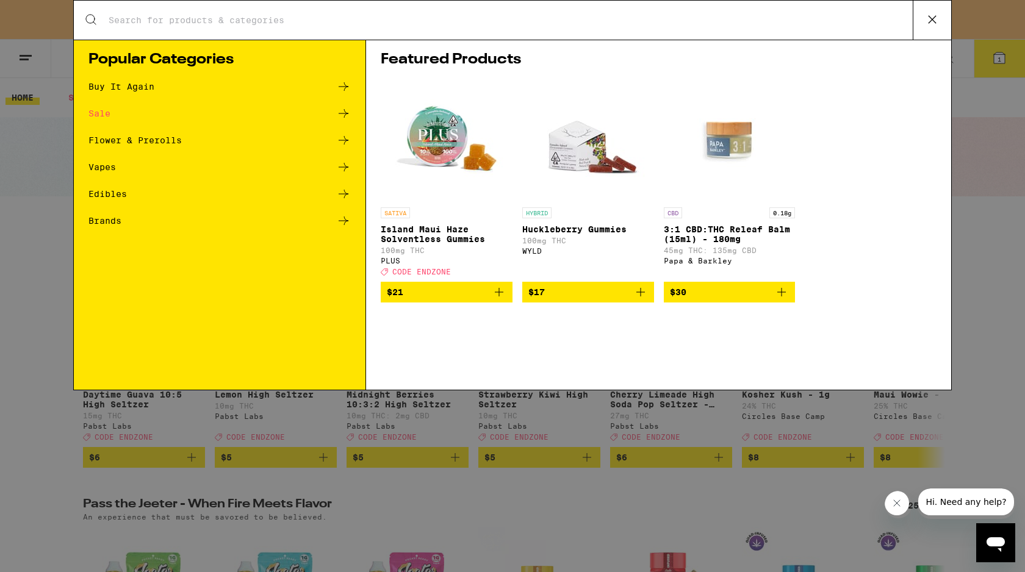
click at [43, 254] on div "Search for Products Popular Categories Buy It Again Sale Flower & Prerolls Vape…" at bounding box center [512, 286] width 1025 height 572
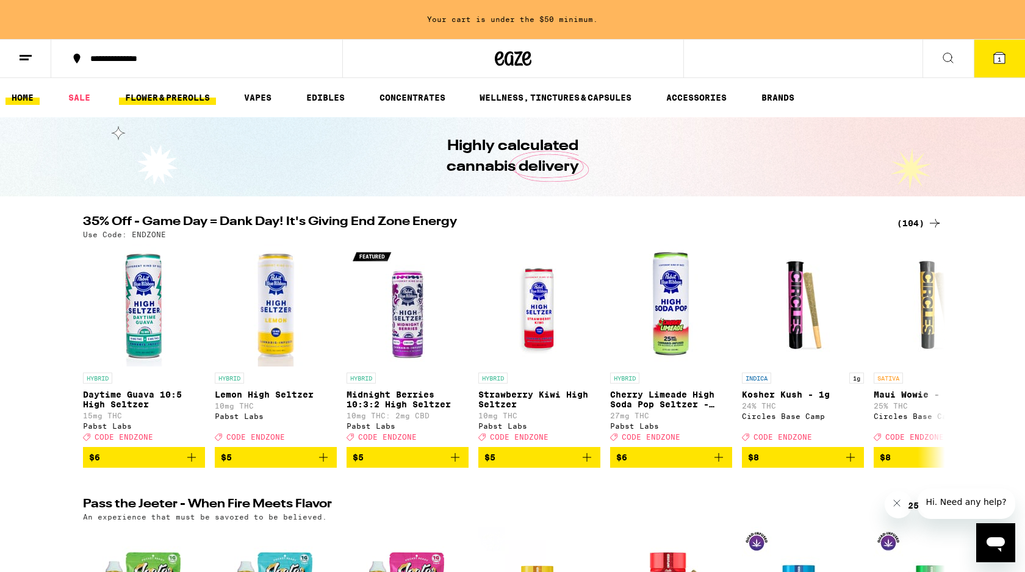
click at [165, 97] on link "FLOWER & PREROLLS" at bounding box center [167, 97] width 97 height 15
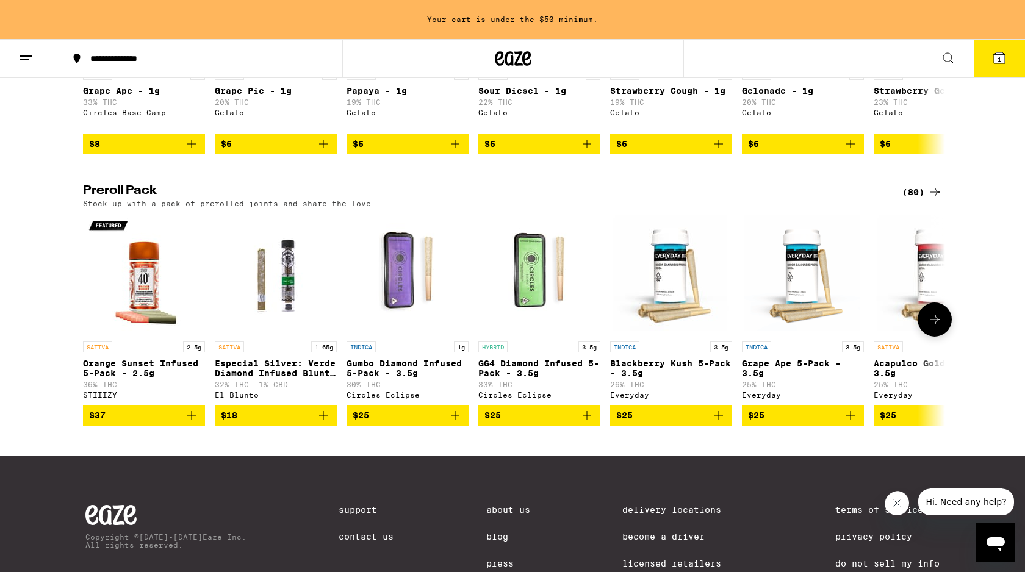
scroll to position [841, 0]
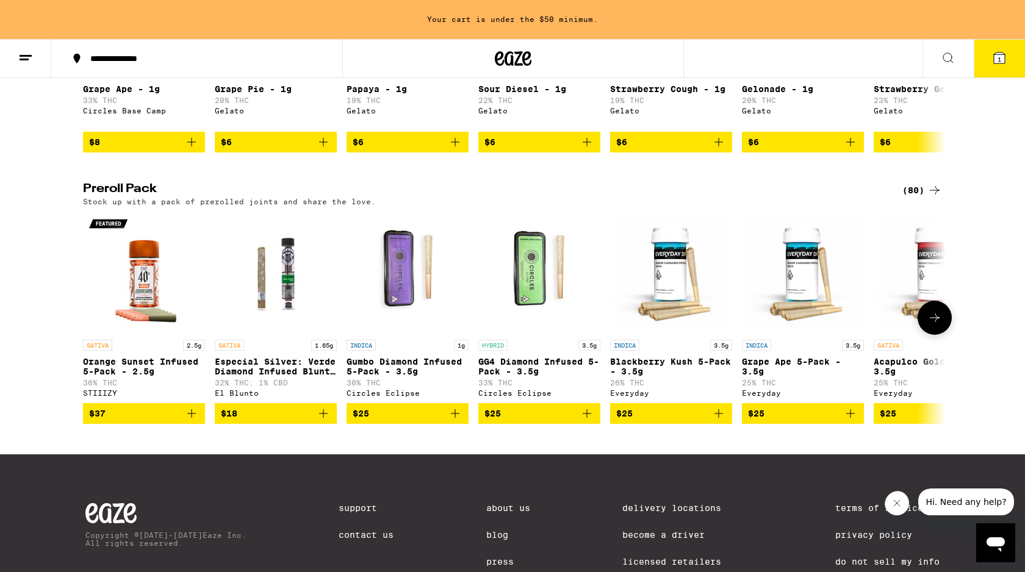
click at [931, 325] on icon at bounding box center [934, 318] width 15 height 15
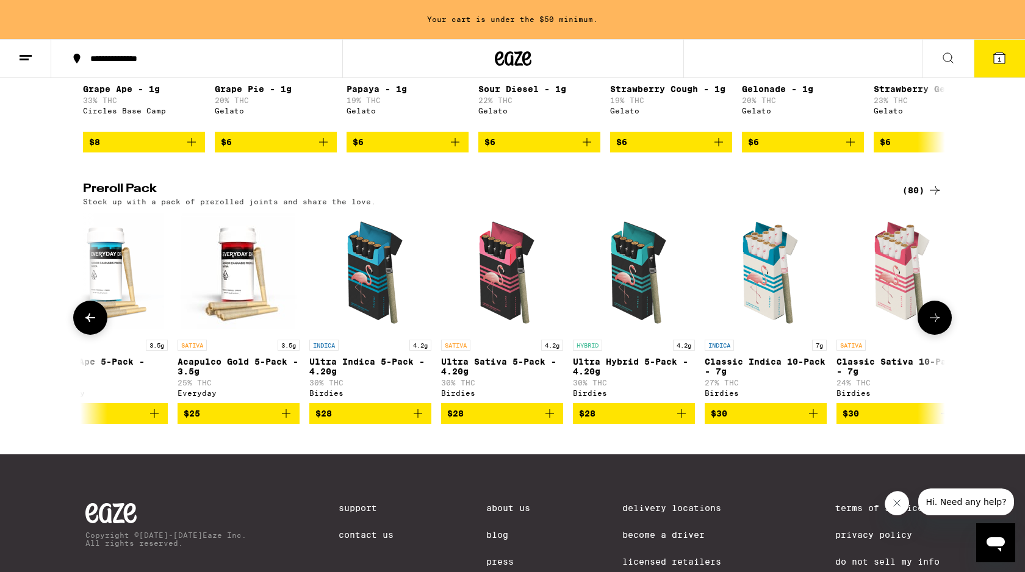
scroll to position [0, 743]
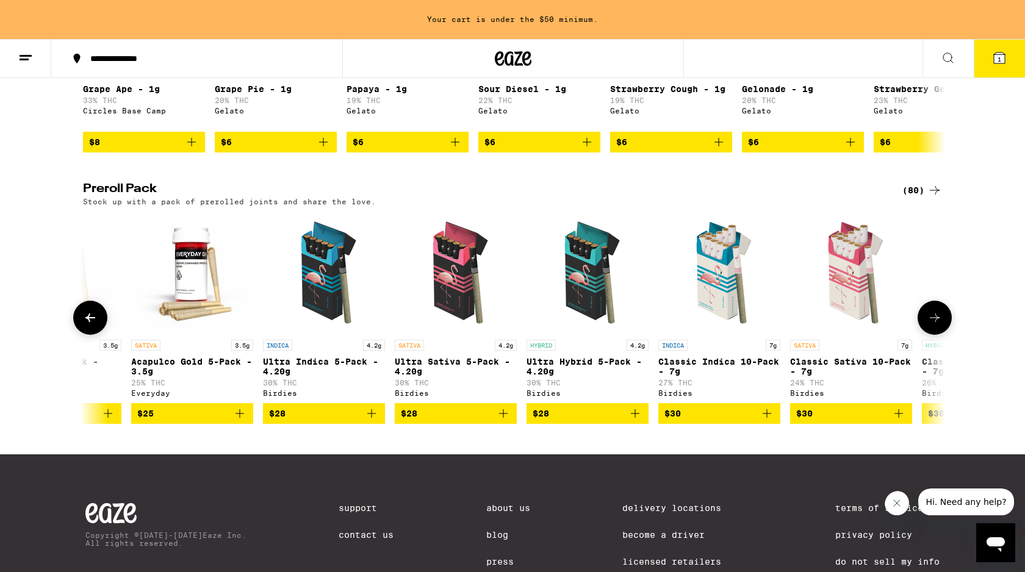
click at [245, 421] on icon "Add to bag" at bounding box center [239, 413] width 15 height 15
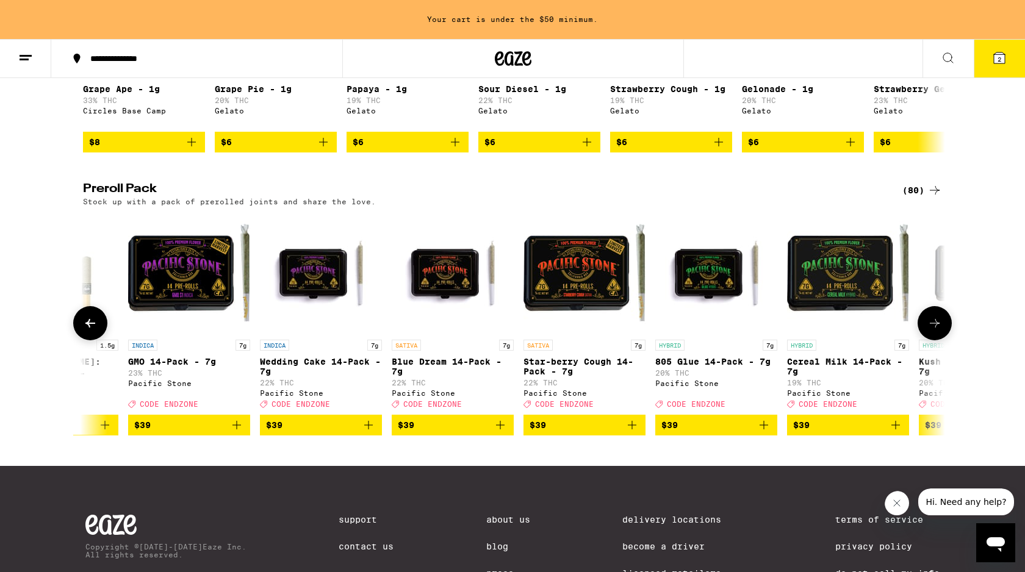
scroll to position [0, 5256]
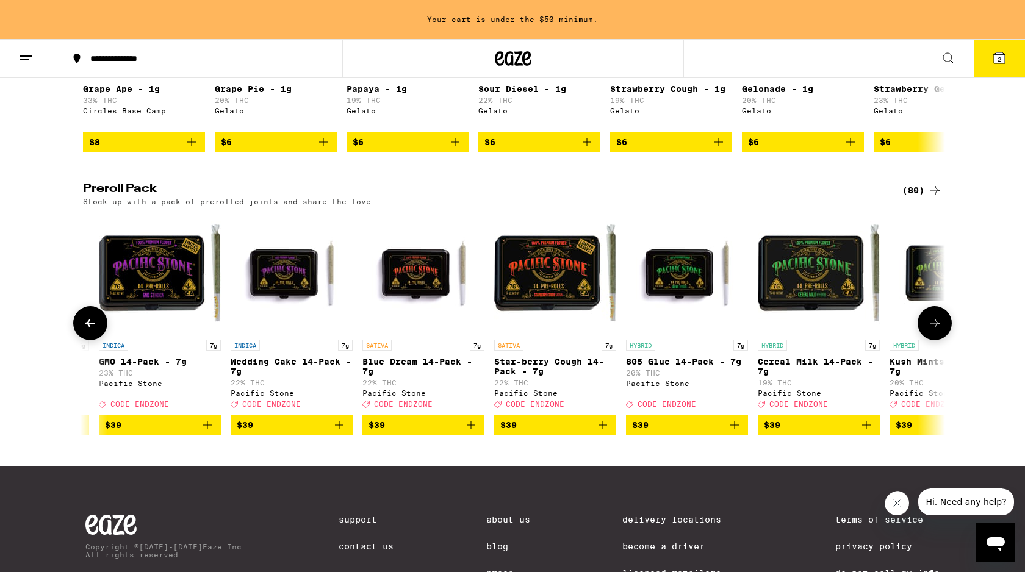
click at [475, 433] on icon "Add to bag" at bounding box center [471, 425] width 15 height 15
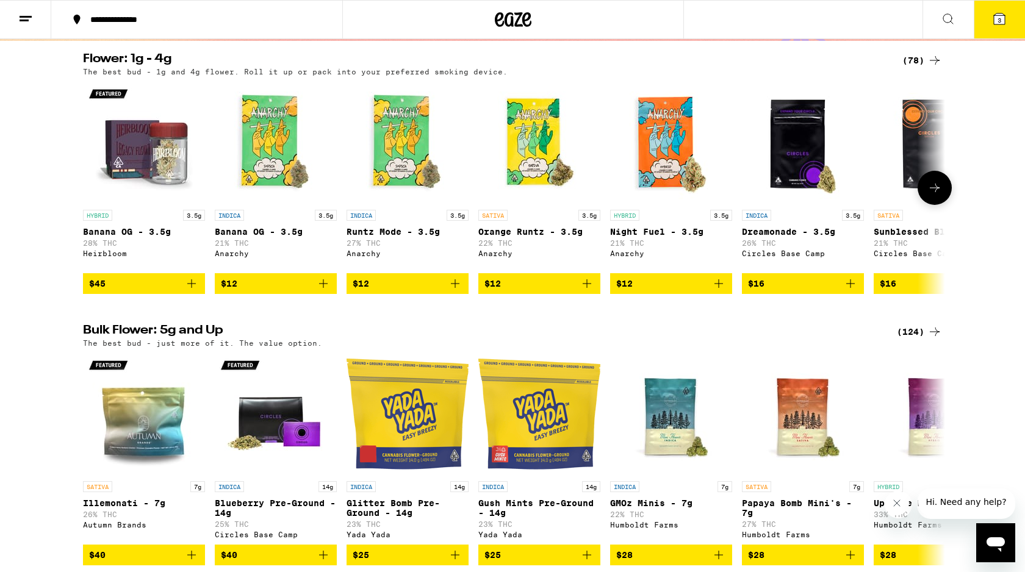
scroll to position [0, 0]
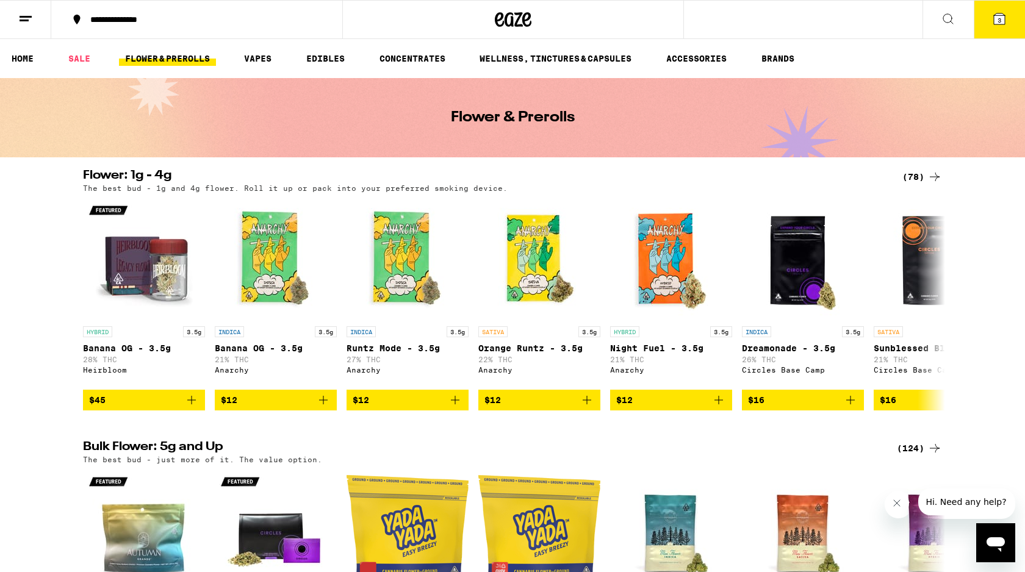
click at [996, 25] on icon at bounding box center [999, 19] width 15 height 15
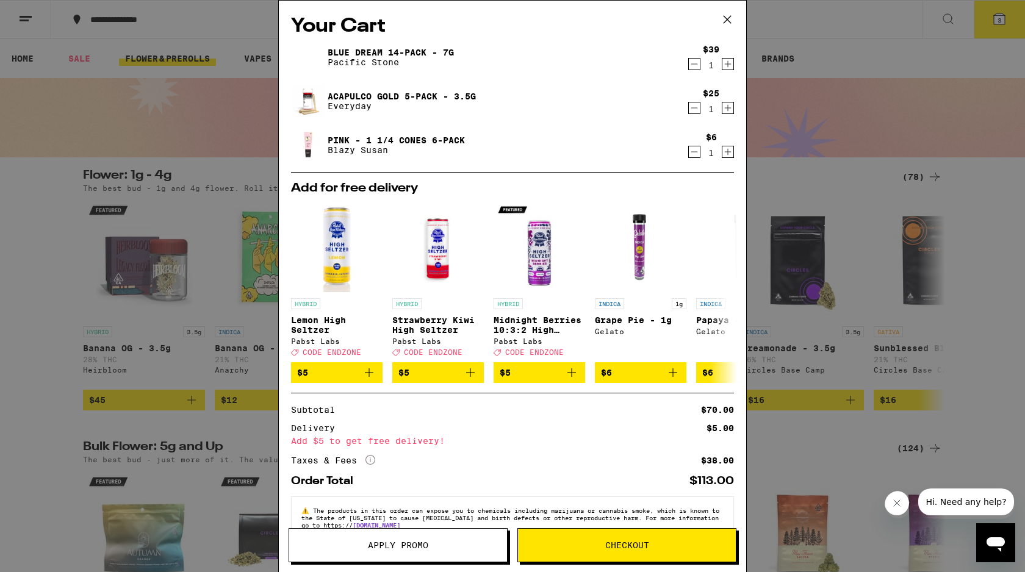
scroll to position [37, 0]
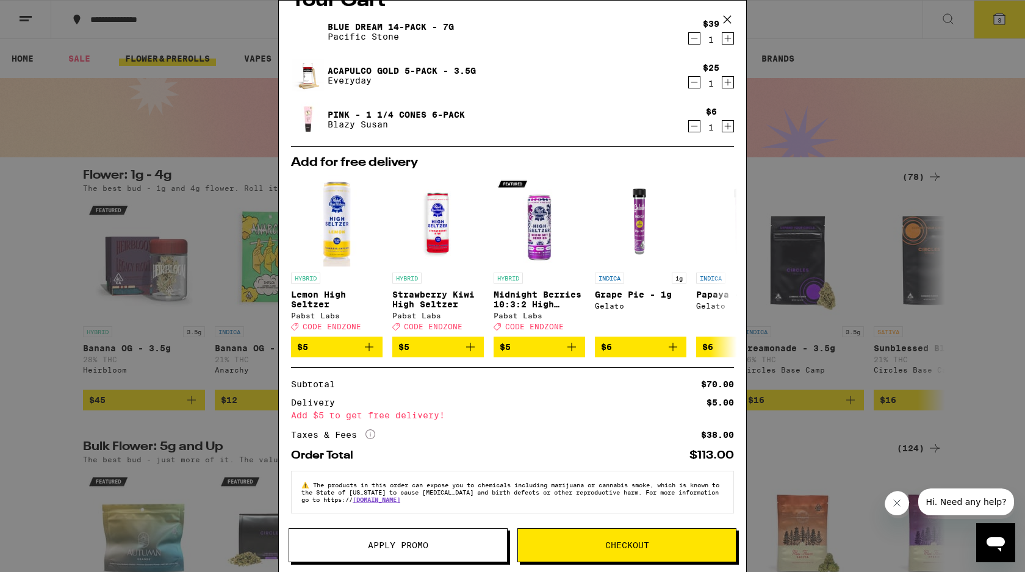
click at [475, 548] on span "Apply Promo" at bounding box center [398, 545] width 218 height 9
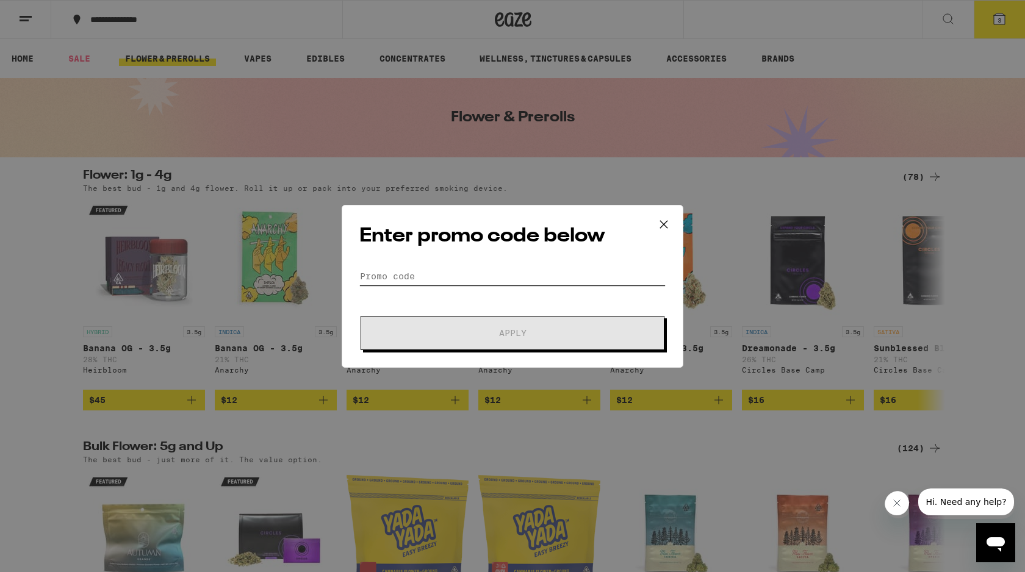
click at [440, 276] on input "Promo Code" at bounding box center [512, 276] width 306 height 18
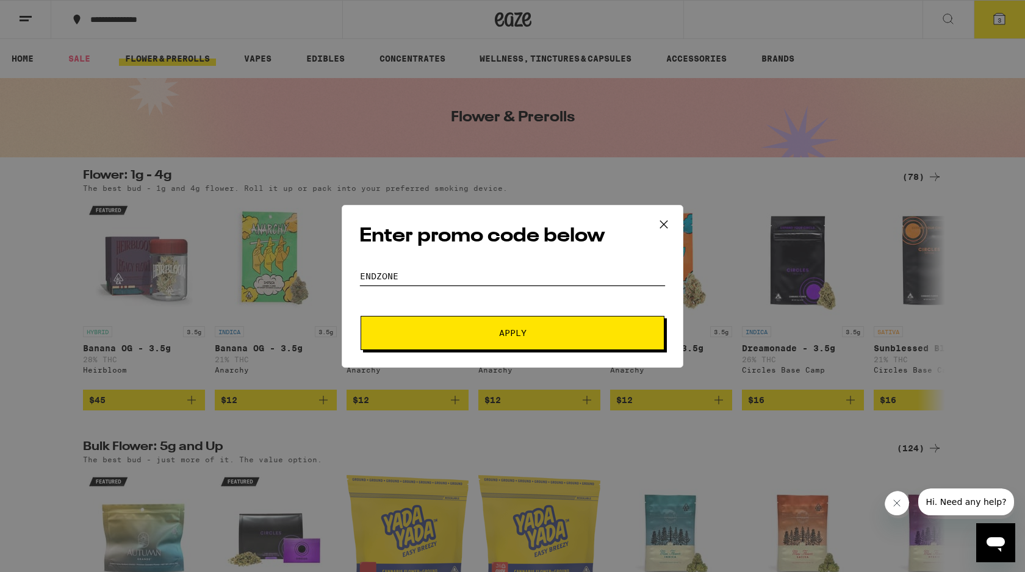
type input "ENDZONE"
click at [445, 322] on button "Apply" at bounding box center [513, 333] width 304 height 34
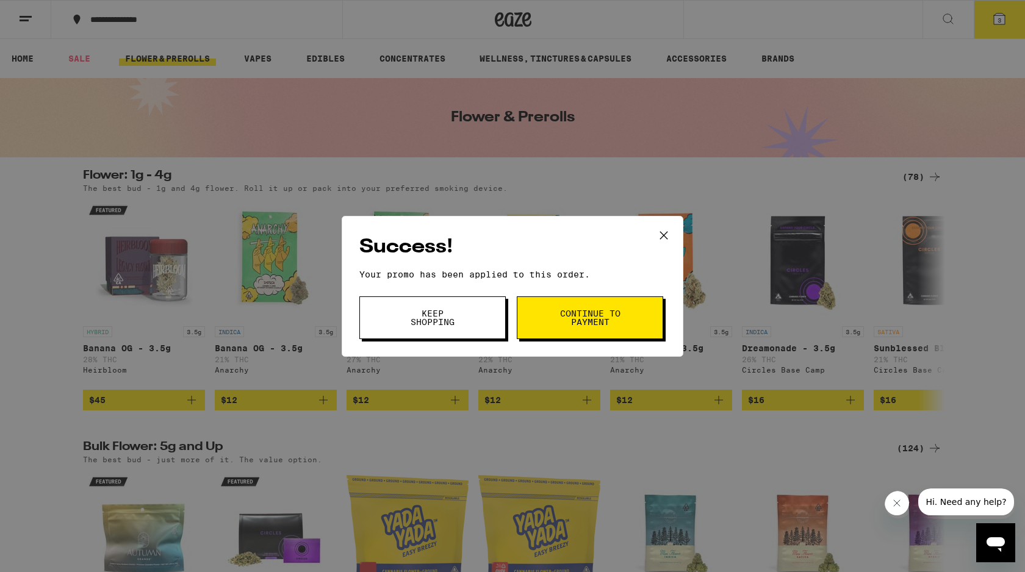
click at [433, 318] on span "Keep Shopping" at bounding box center [432, 317] width 62 height 17
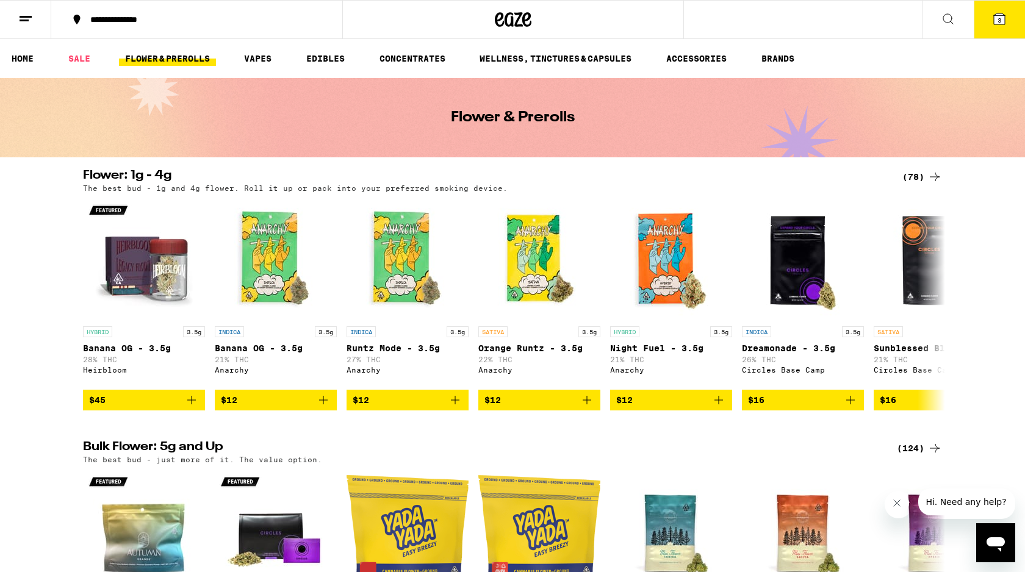
scroll to position [0, 5256]
click at [703, 67] on ul "HOME SALE FLOWER & PREROLLS VAPES EDIBLES CONCENTRATES WELLNESS, TINCTURES & CA…" at bounding box center [512, 58] width 1025 height 39
click at [701, 59] on link "ACCESSORIES" at bounding box center [696, 58] width 73 height 15
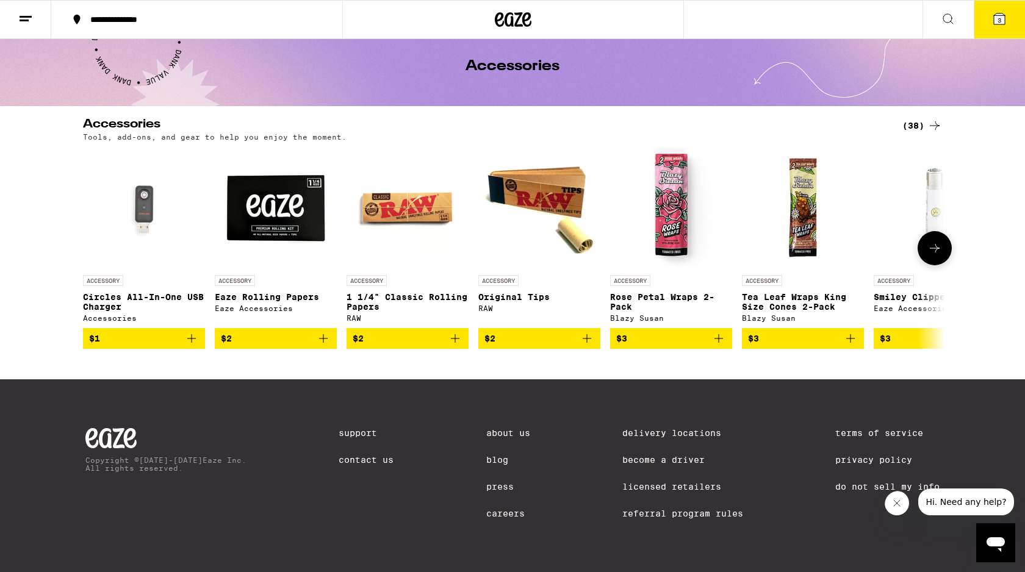
scroll to position [65, 0]
click at [925, 118] on div "(38)" at bounding box center [922, 125] width 40 height 15
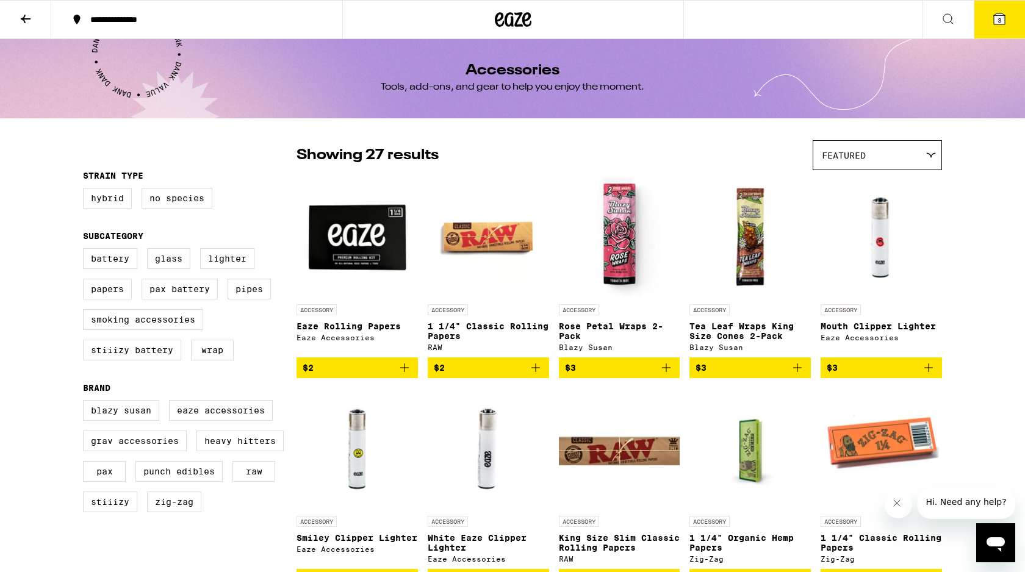
click at [1005, 21] on icon at bounding box center [999, 18] width 11 height 11
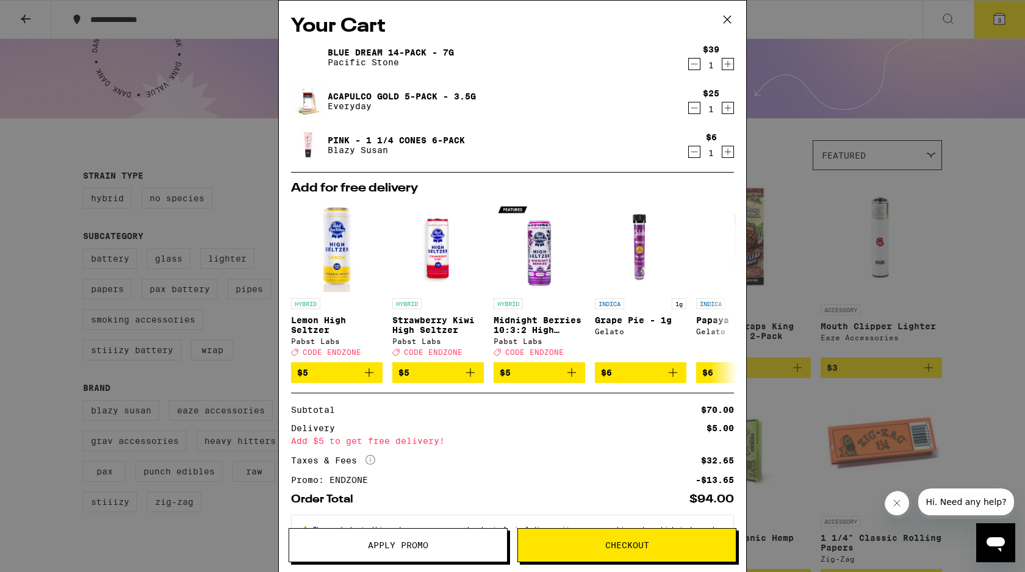
click at [644, 550] on span "Checkout" at bounding box center [627, 545] width 44 height 9
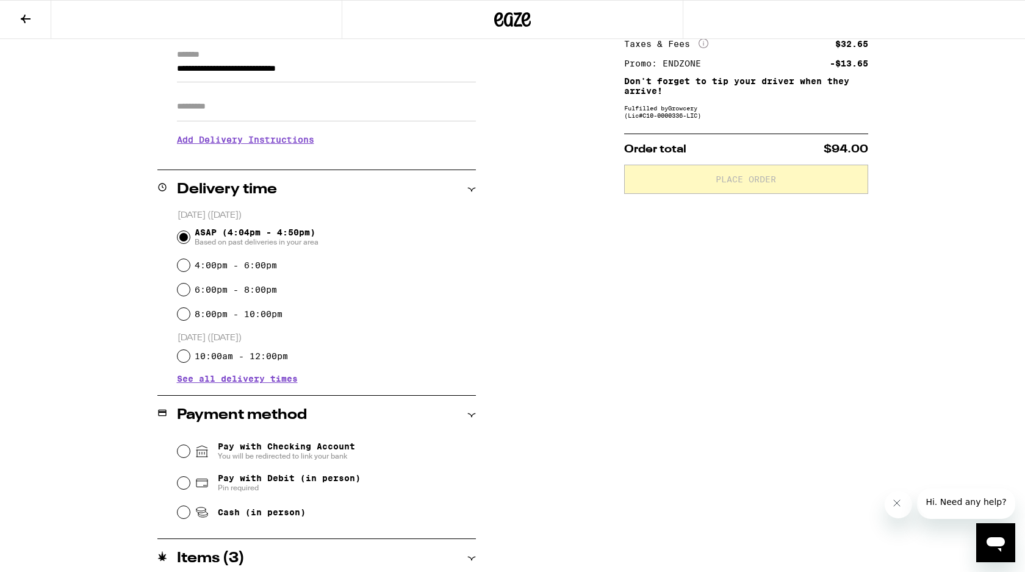
scroll to position [309, 0]
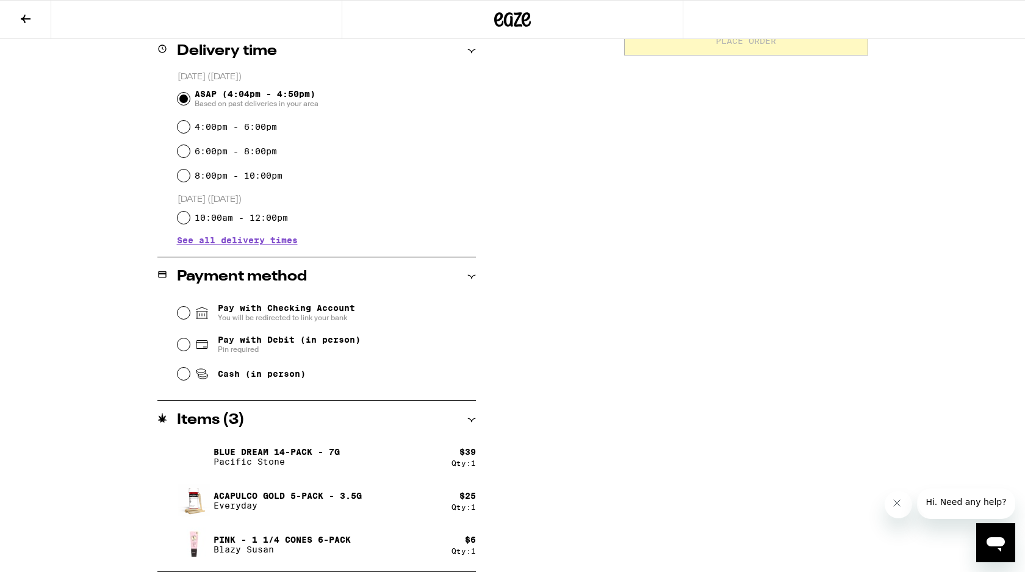
click at [323, 349] on span "Pin required" at bounding box center [289, 350] width 143 height 10
click at [190, 349] on input "Pay with Debit (in person) Pin required" at bounding box center [184, 345] width 12 height 12
radio input "true"
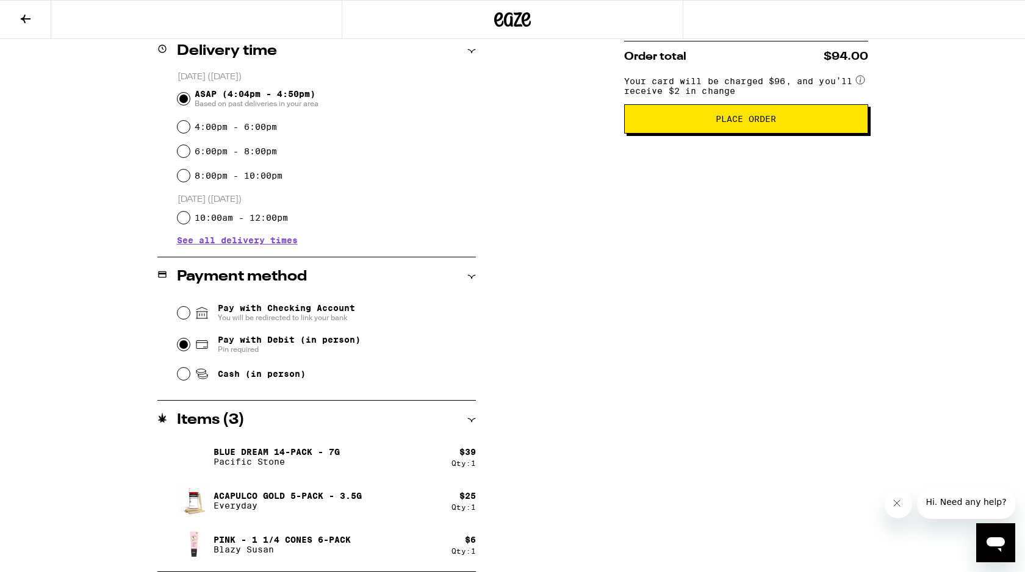
click at [319, 321] on span "You will be redirected to link your bank" at bounding box center [286, 318] width 137 height 10
click at [190, 319] on input "Pay with Checking Account You will be redirected to link your bank" at bounding box center [184, 313] width 12 height 12
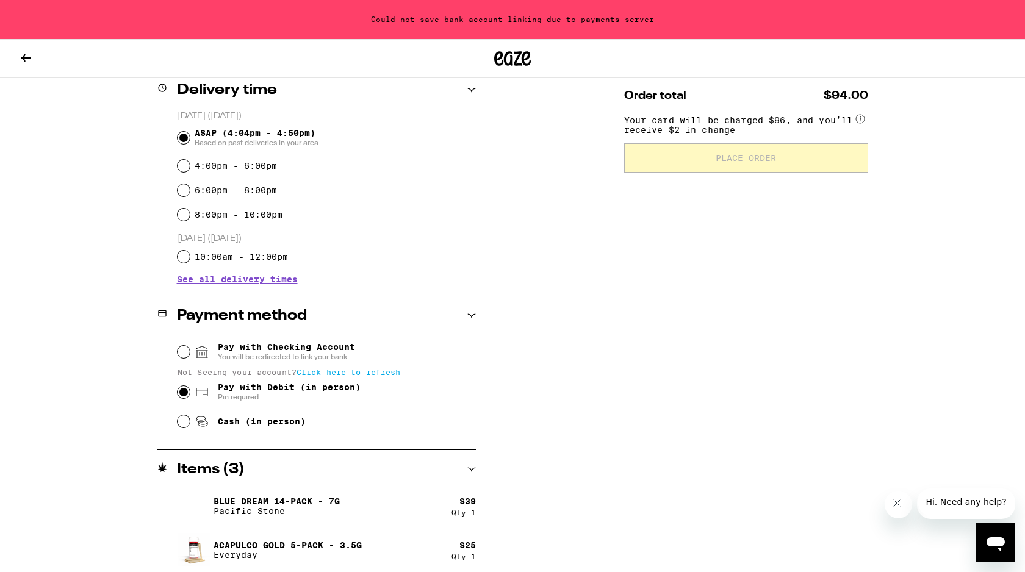
scroll to position [348, 0]
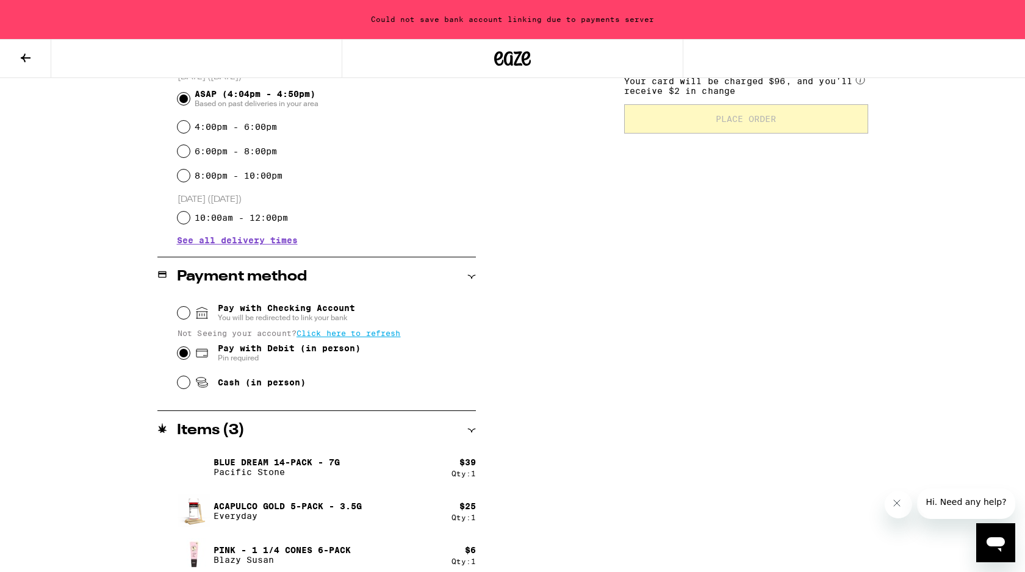
click at [545, 477] on div "**********" at bounding box center [512, 210] width 879 height 744
click at [338, 337] on span "Click here to refresh" at bounding box center [349, 333] width 104 height 9
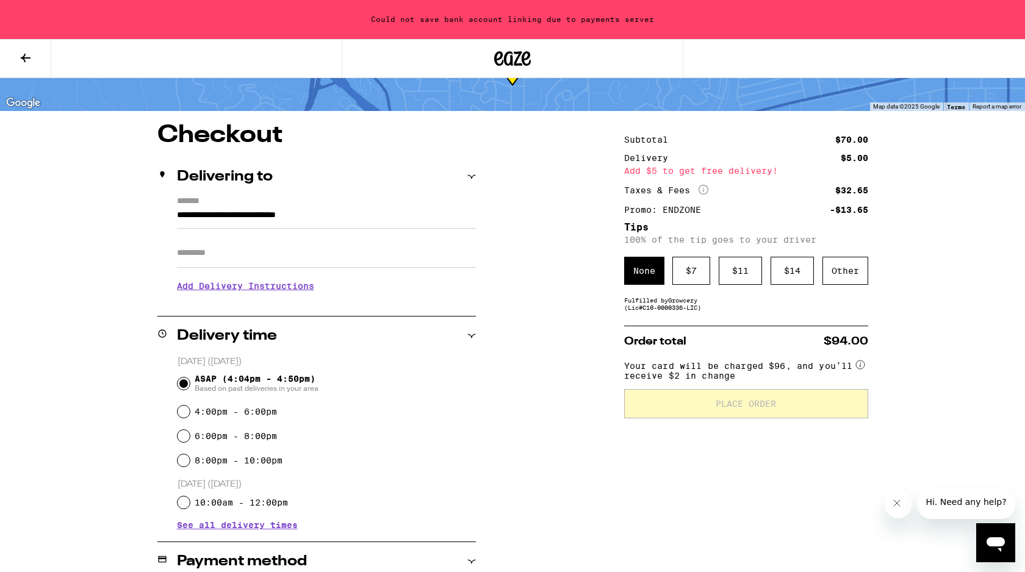
scroll to position [63, 0]
click at [714, 381] on span "Your card will be charged $96, and you’ll receive $2 in change" at bounding box center [738, 370] width 229 height 24
click at [690, 285] on div "$ 7" at bounding box center [691, 271] width 38 height 28
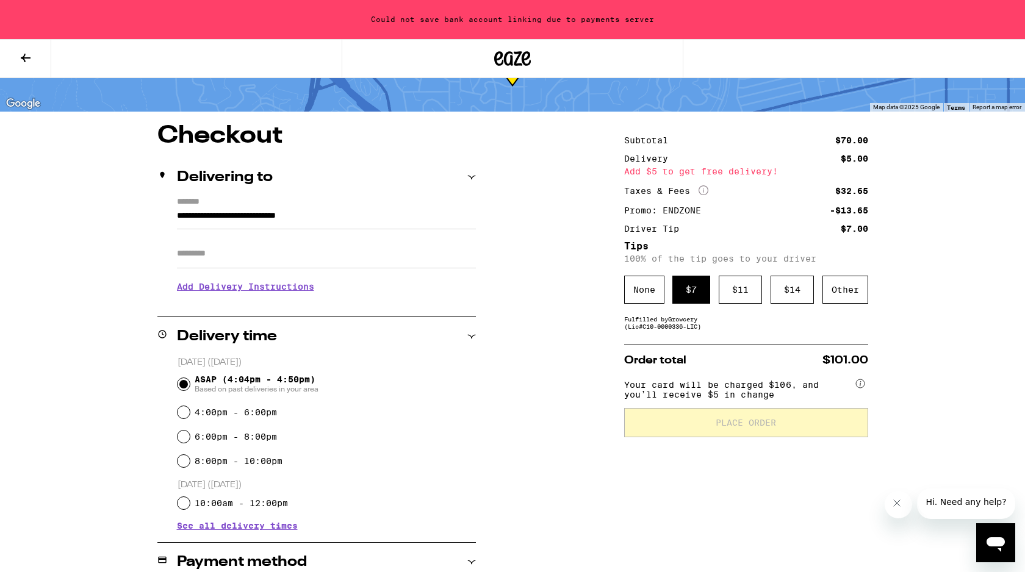
click at [570, 401] on div "**********" at bounding box center [512, 496] width 879 height 744
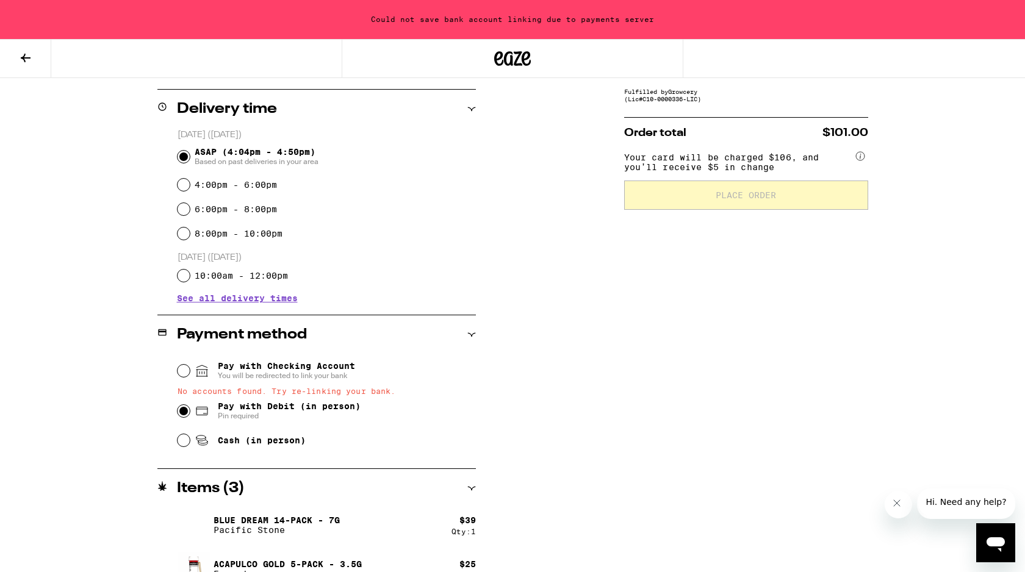
scroll to position [359, 0]
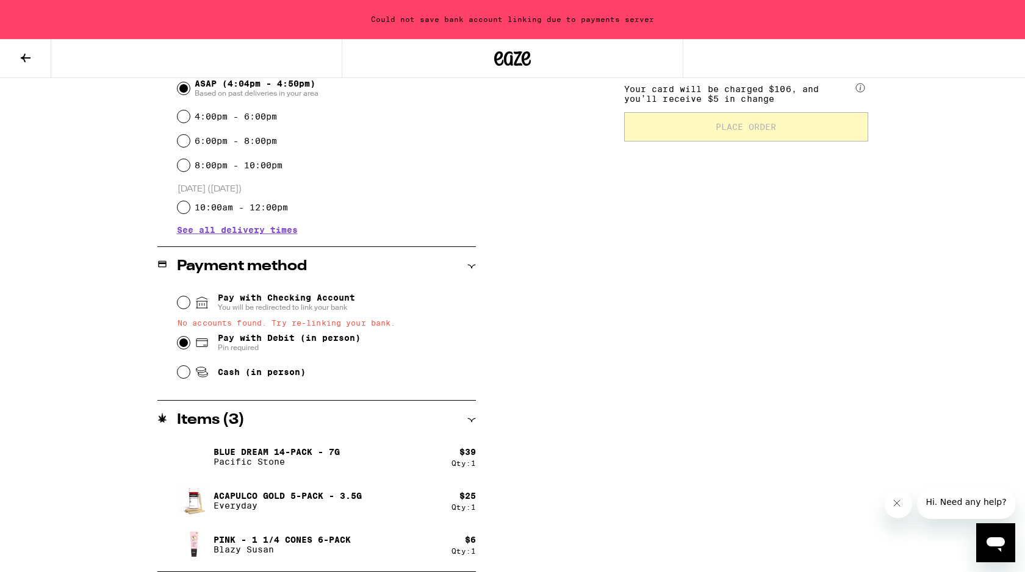
click at [307, 384] on div "Cash (in person)" at bounding box center [327, 372] width 298 height 27
click at [277, 377] on span "Cash (in person)" at bounding box center [262, 372] width 88 height 10
click at [190, 378] on input "Cash (in person)" at bounding box center [184, 372] width 12 height 12
radio input "true"
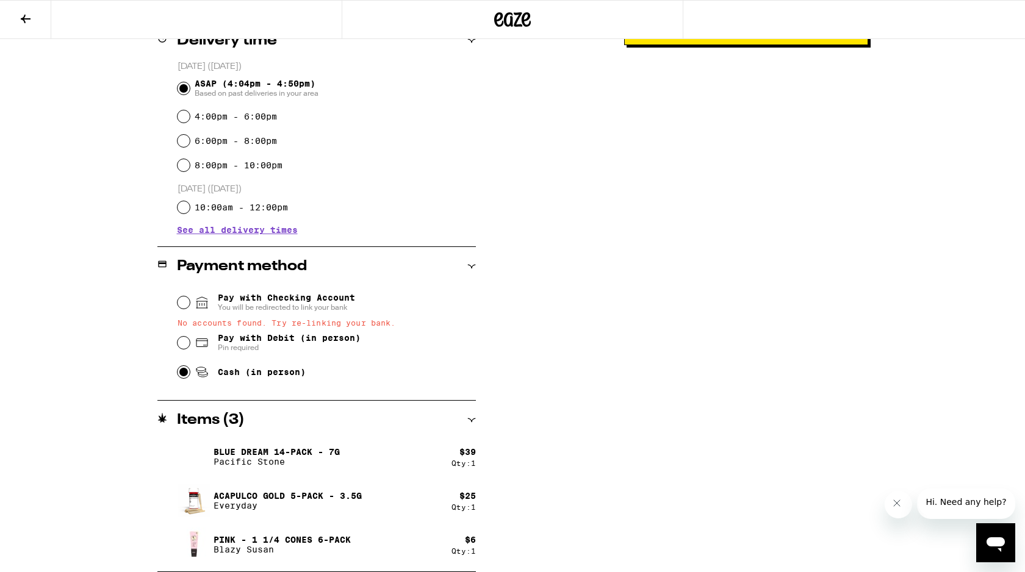
click at [233, 343] on span "Pay with Debit (in person)" at bounding box center [289, 338] width 143 height 10
click at [190, 344] on input "Pay with Debit (in person) Pin required" at bounding box center [184, 343] width 12 height 12
radio input "true"
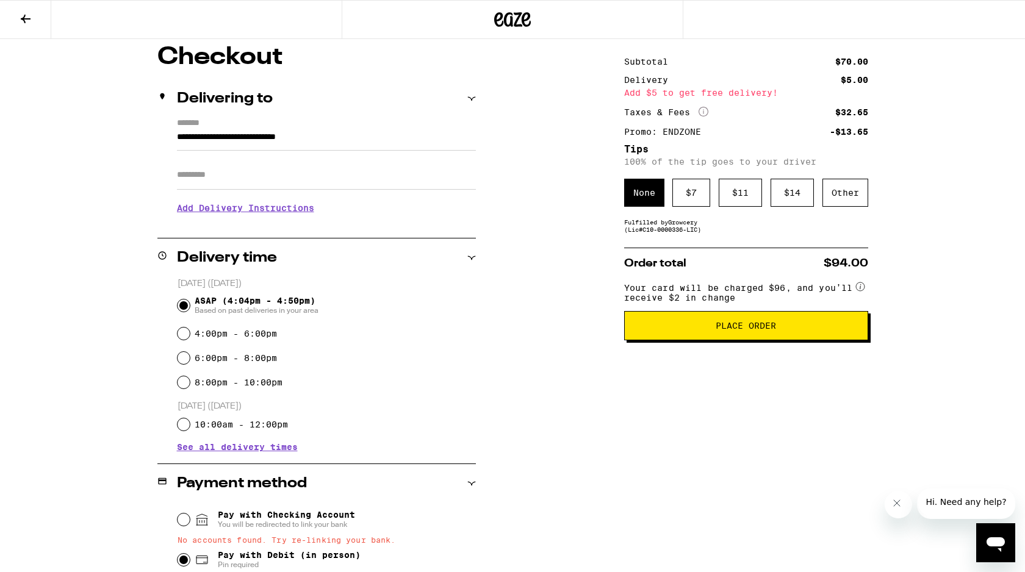
scroll to position [98, 0]
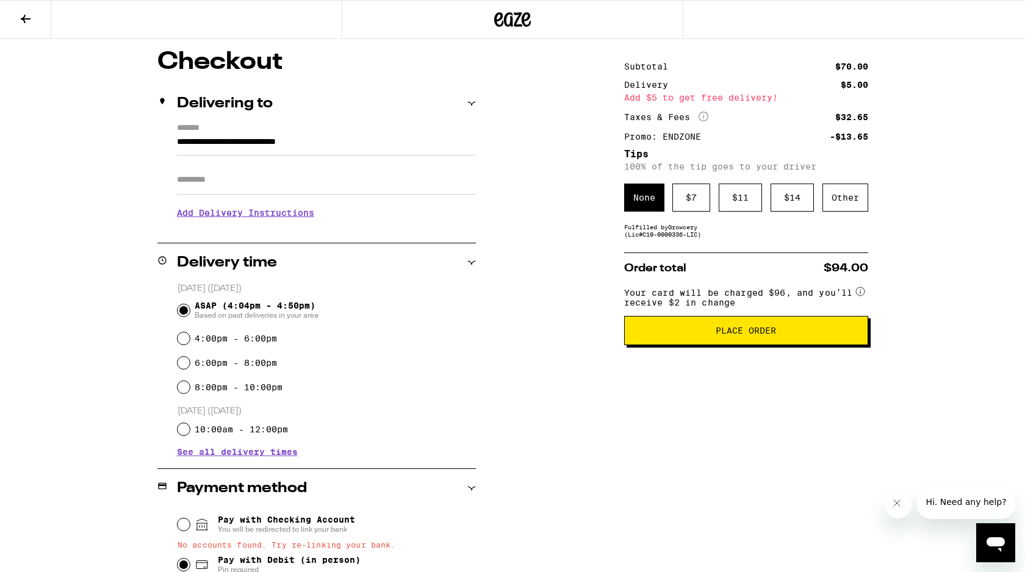
click at [719, 335] on span "Place Order" at bounding box center [746, 330] width 60 height 9
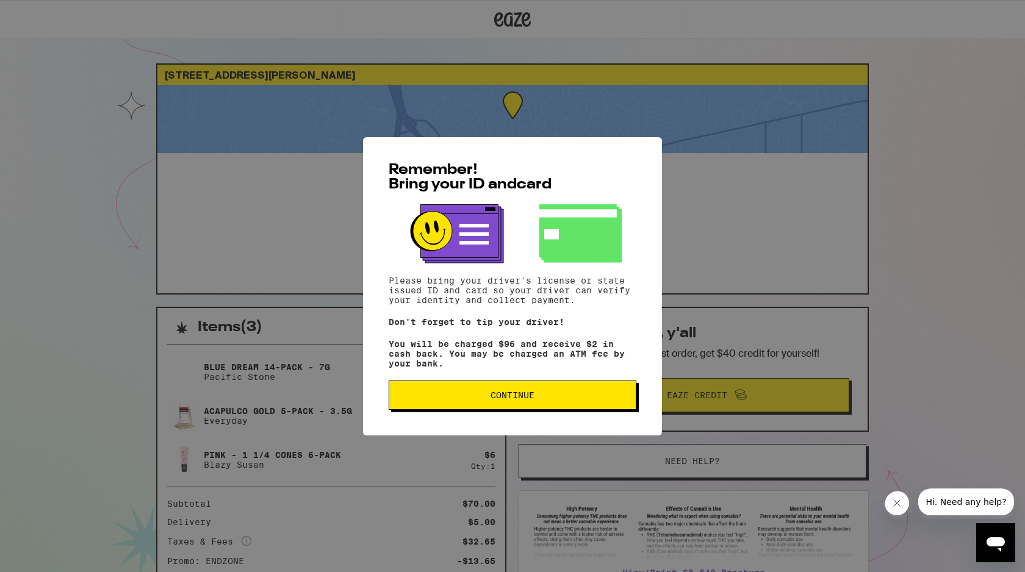
click at [451, 409] on button "Continue" at bounding box center [513, 395] width 248 height 29
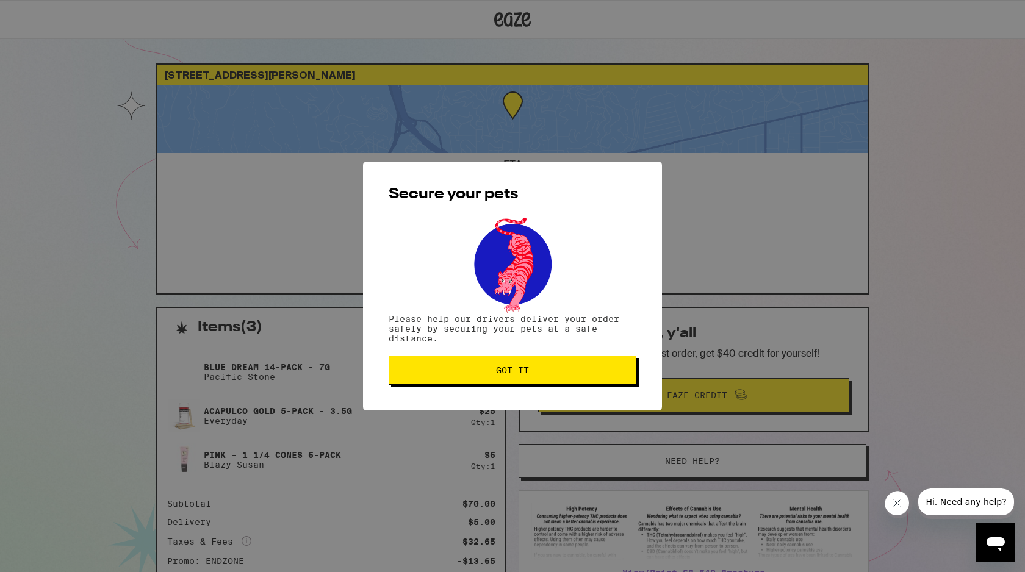
click at [471, 379] on button "Got it" at bounding box center [513, 370] width 248 height 29
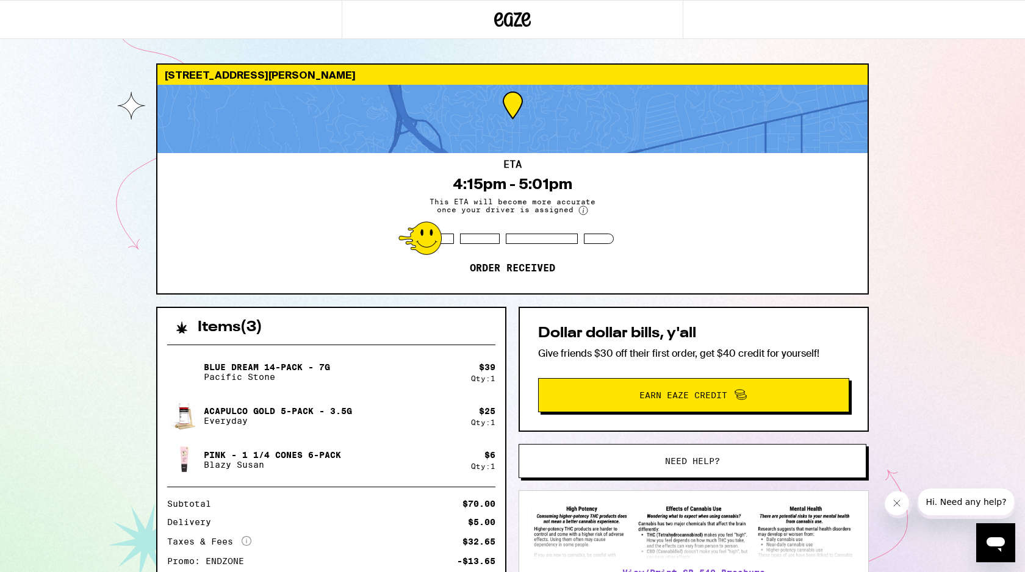
click at [545, 296] on div "2242 N Gower St Los Angeles 90068 ETA 4:15pm - 5:01pm This ETA will become more…" at bounding box center [512, 389] width 732 height 653
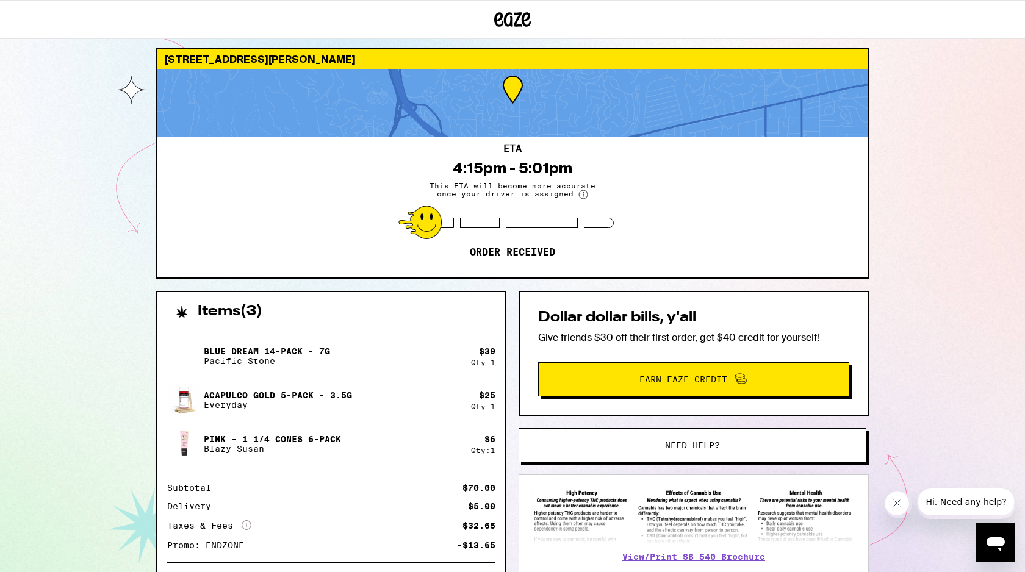
scroll to position [13, 0]
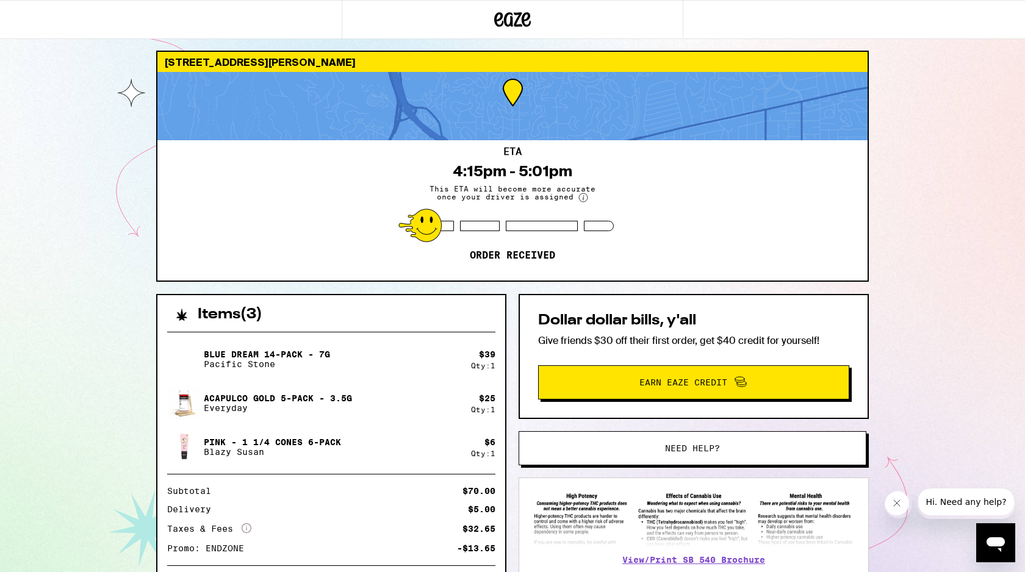
click at [580, 201] on circle at bounding box center [583, 197] width 9 height 9
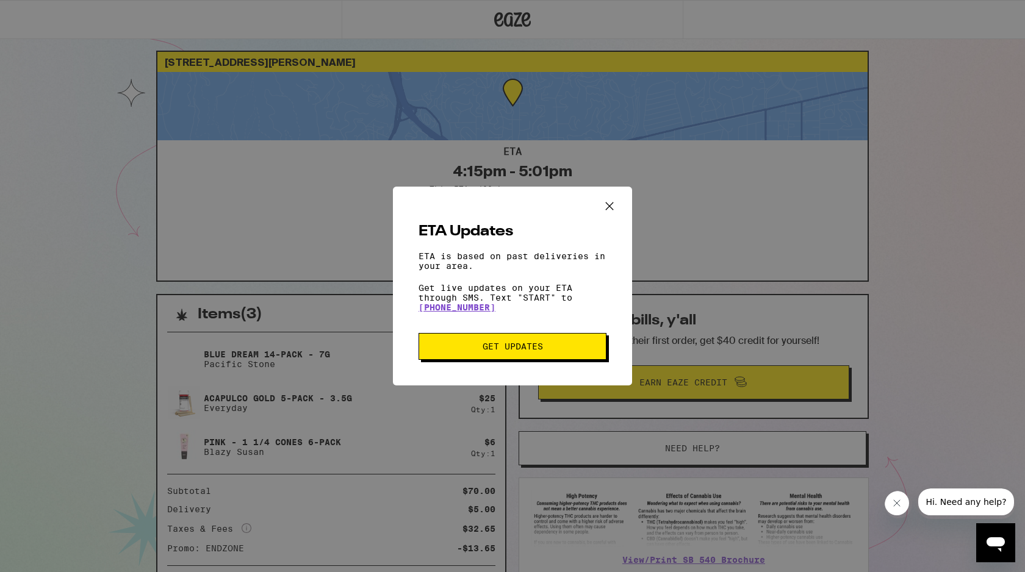
click at [611, 206] on icon "Close ETA information modal" at bounding box center [609, 206] width 18 height 18
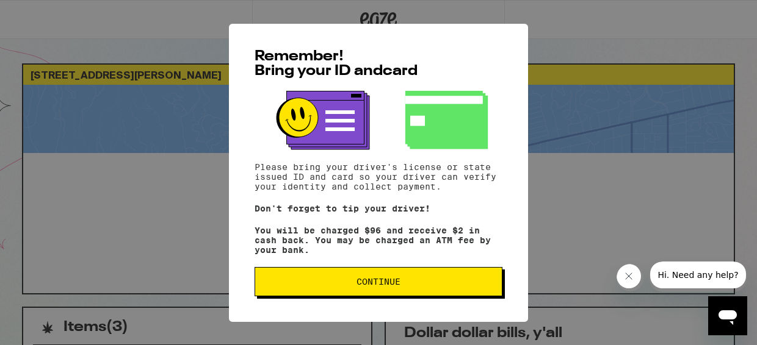
click at [353, 293] on button "Continue" at bounding box center [378, 281] width 248 height 29
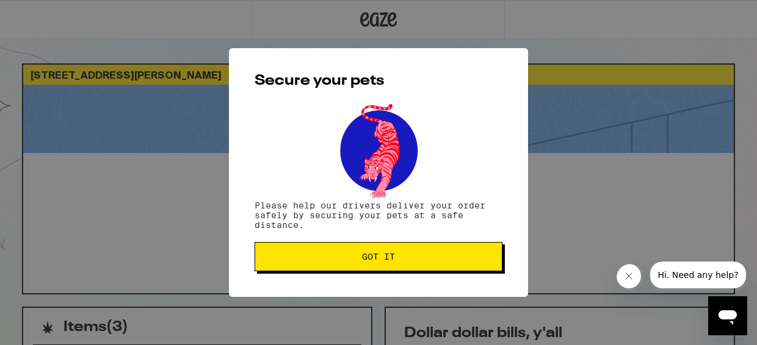
click at [372, 251] on button "Got it" at bounding box center [378, 256] width 248 height 29
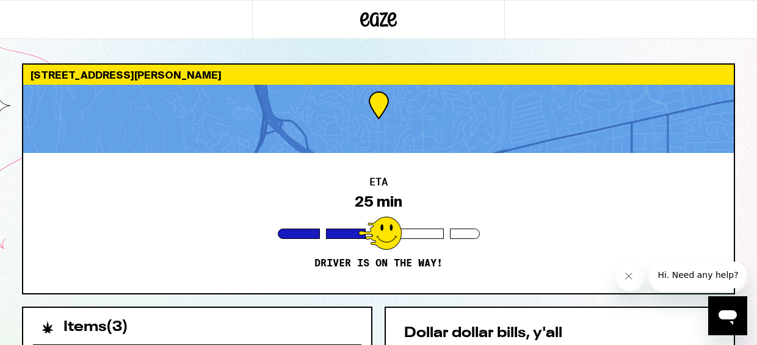
click at [261, 265] on div "ETA 25 min Driver is on the way!" at bounding box center [378, 223] width 710 height 140
